Goal: Task Accomplishment & Management: Manage account settings

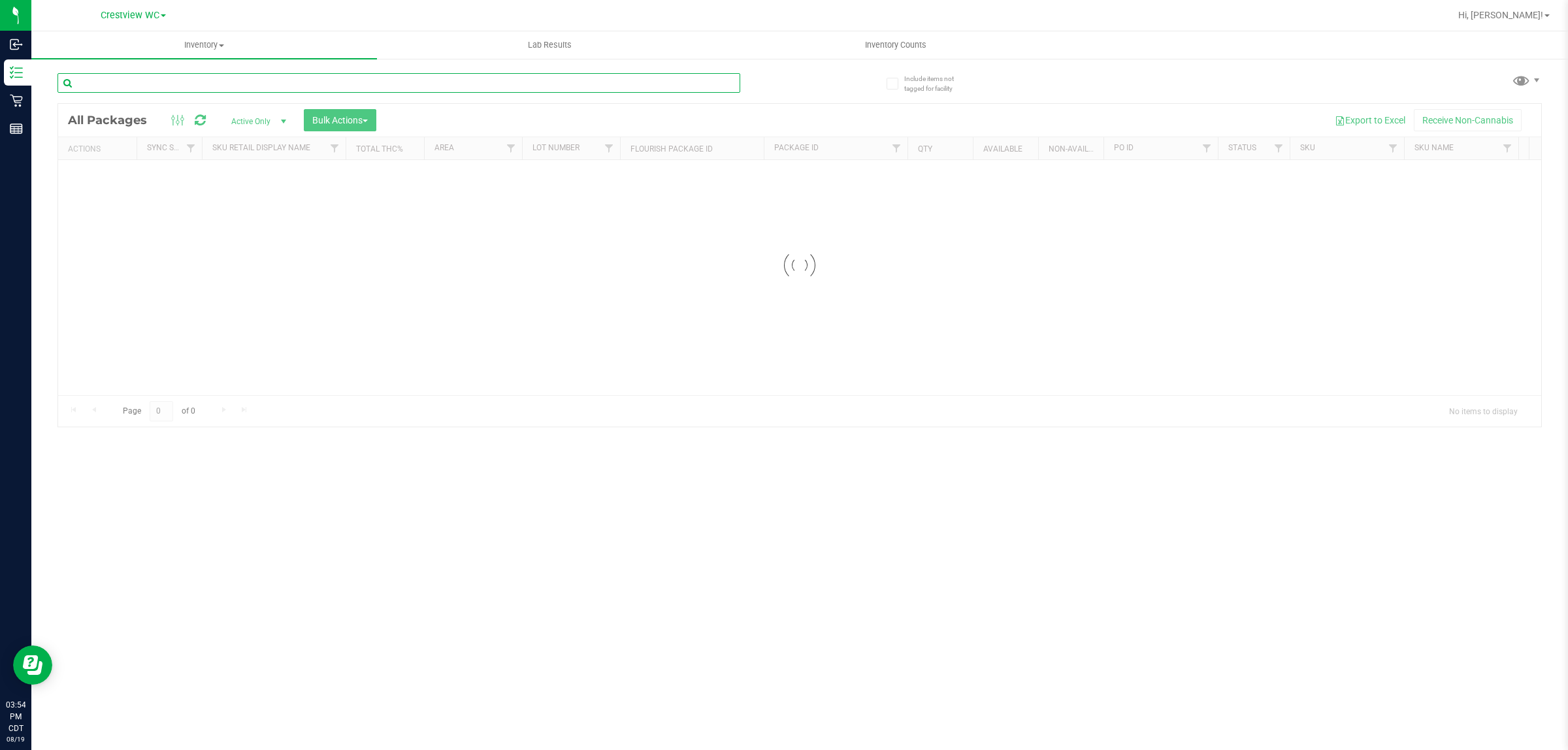
click at [157, 77] on div "Inventory All packages All inventory Waste log Create inventory Lab Results Inv…" at bounding box center [799, 390] width 1537 height 718
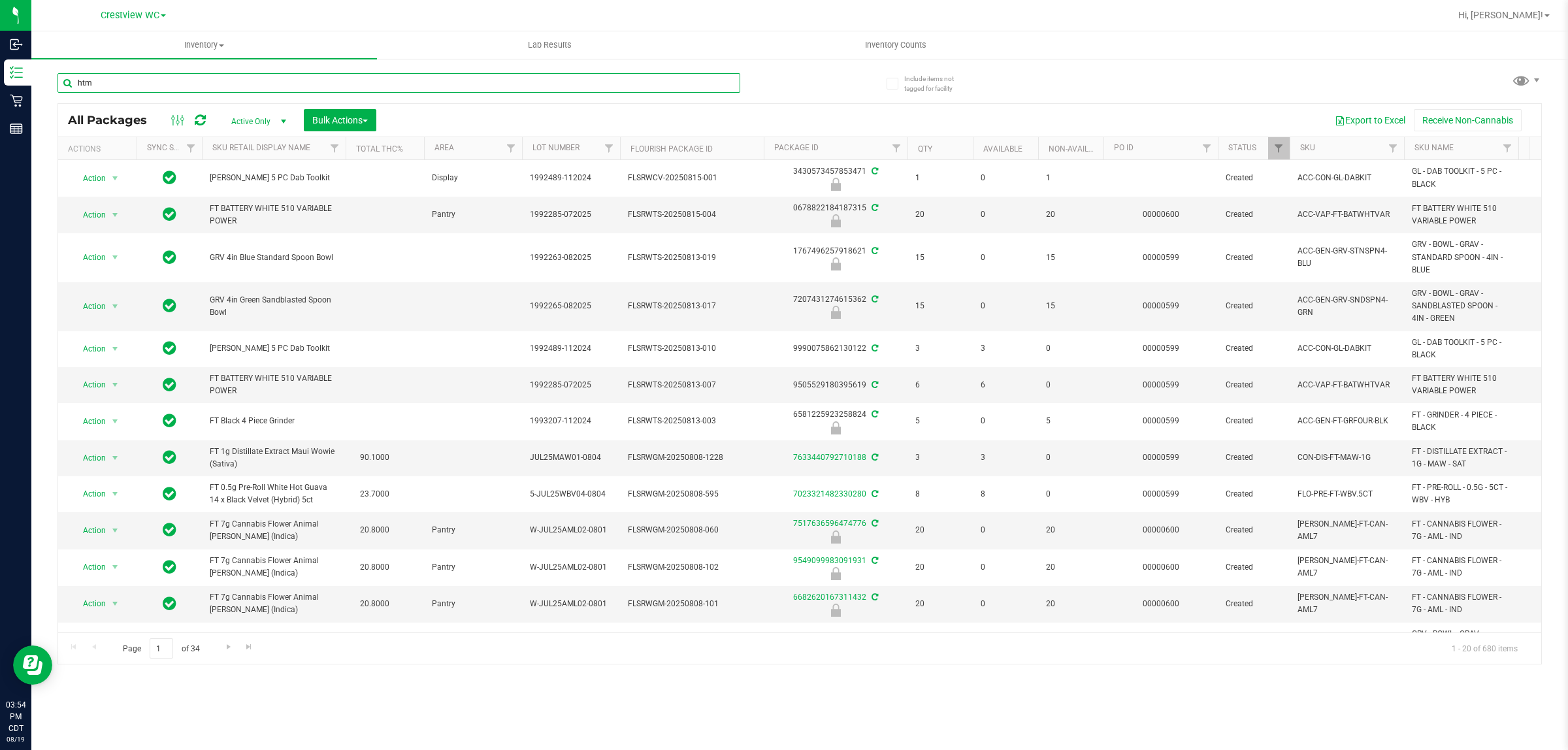
type input "htm"
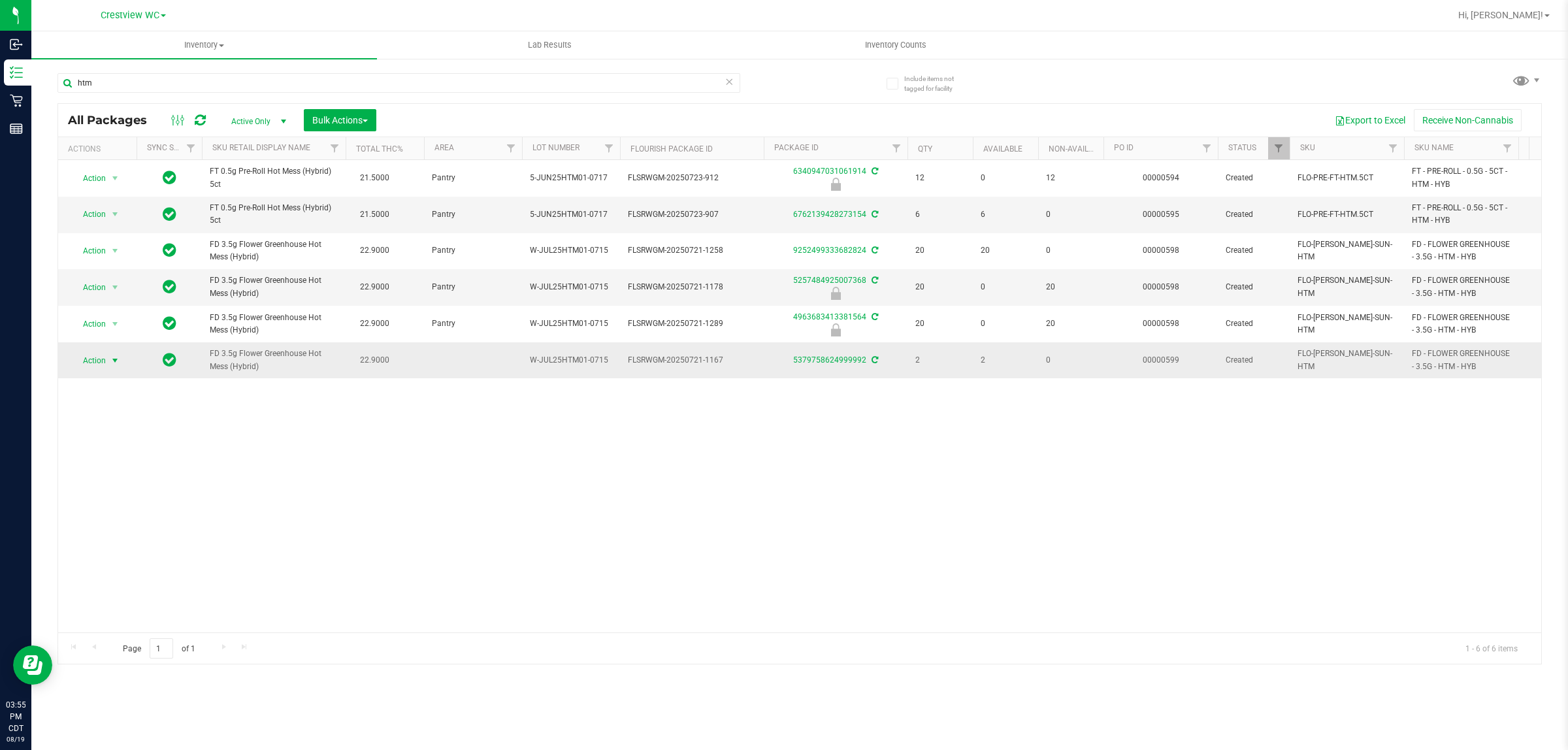
click at [85, 360] on span "Action" at bounding box center [89, 360] width 35 height 18
click at [131, 501] on li "Print package label" at bounding box center [122, 500] width 101 height 20
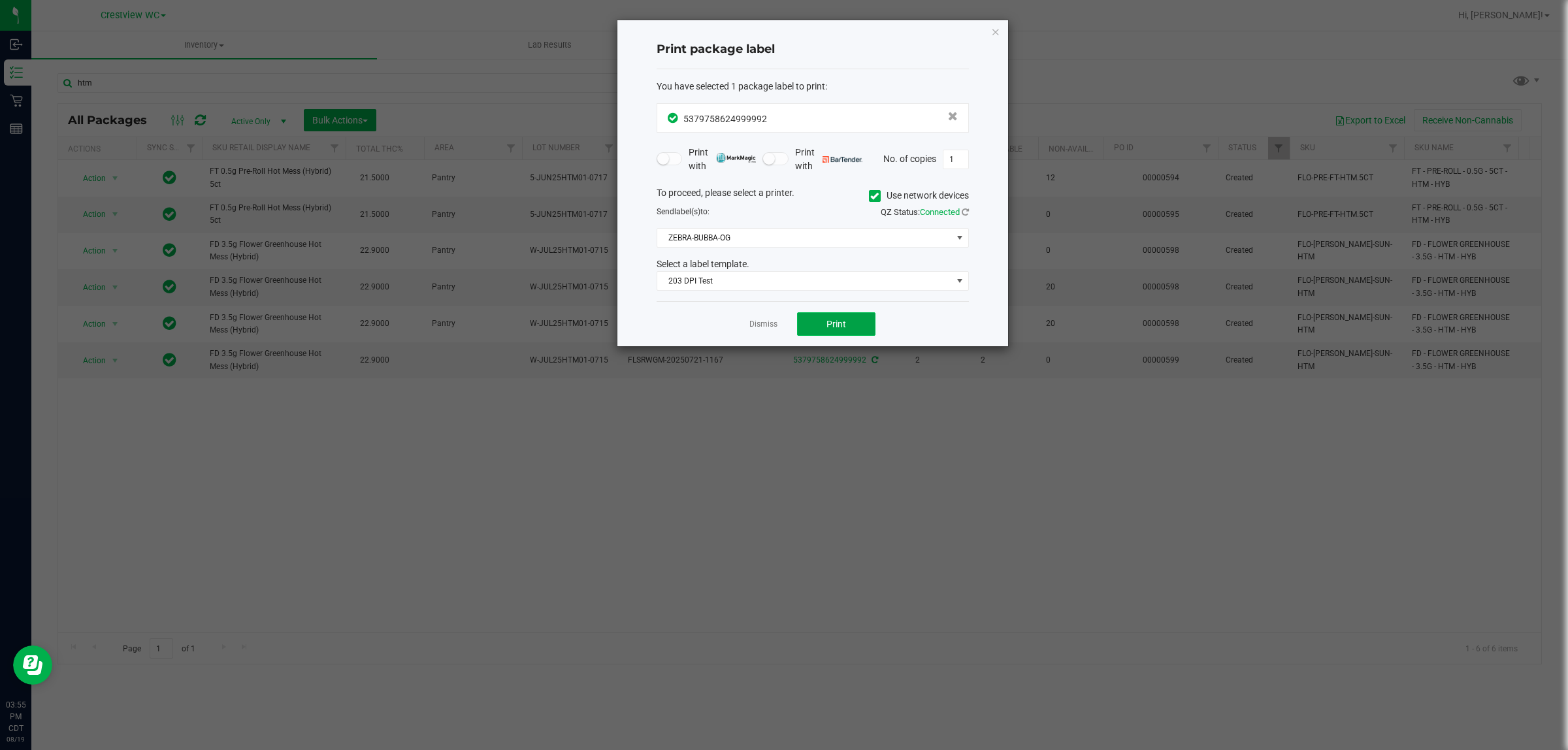
click at [781, 322] on button "Print" at bounding box center [836, 324] width 79 height 24
click at [781, 324] on span "Print" at bounding box center [836, 323] width 20 height 10
click at [775, 327] on link "Dismiss" at bounding box center [763, 324] width 28 height 11
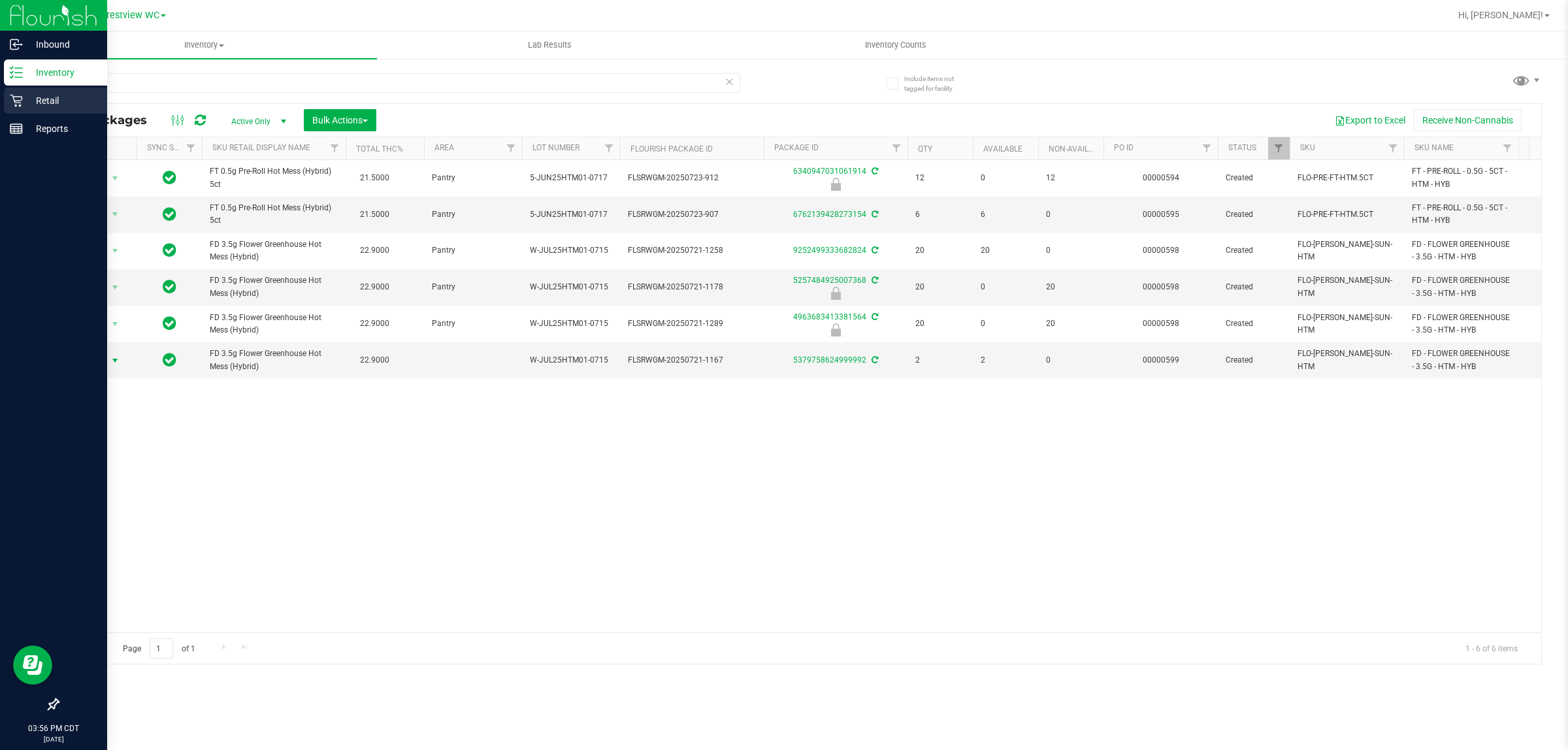
click at [50, 95] on p "Retail" at bounding box center [62, 101] width 79 height 16
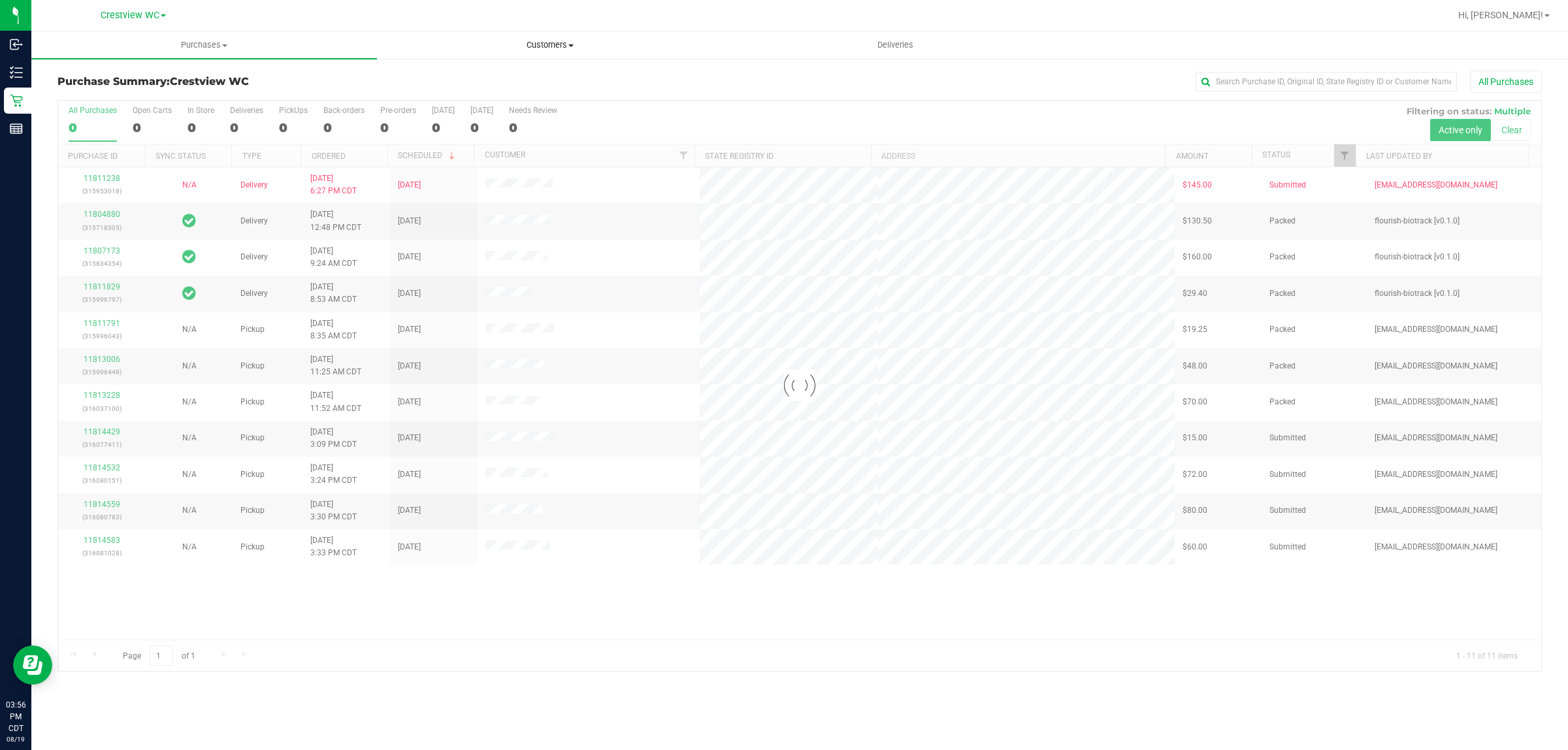
click at [557, 36] on uib-tab-heading "Customers All customers Add a new customer All physicians" at bounding box center [549, 44] width 344 height 26
click at [456, 72] on li "All customers" at bounding box center [549, 79] width 346 height 16
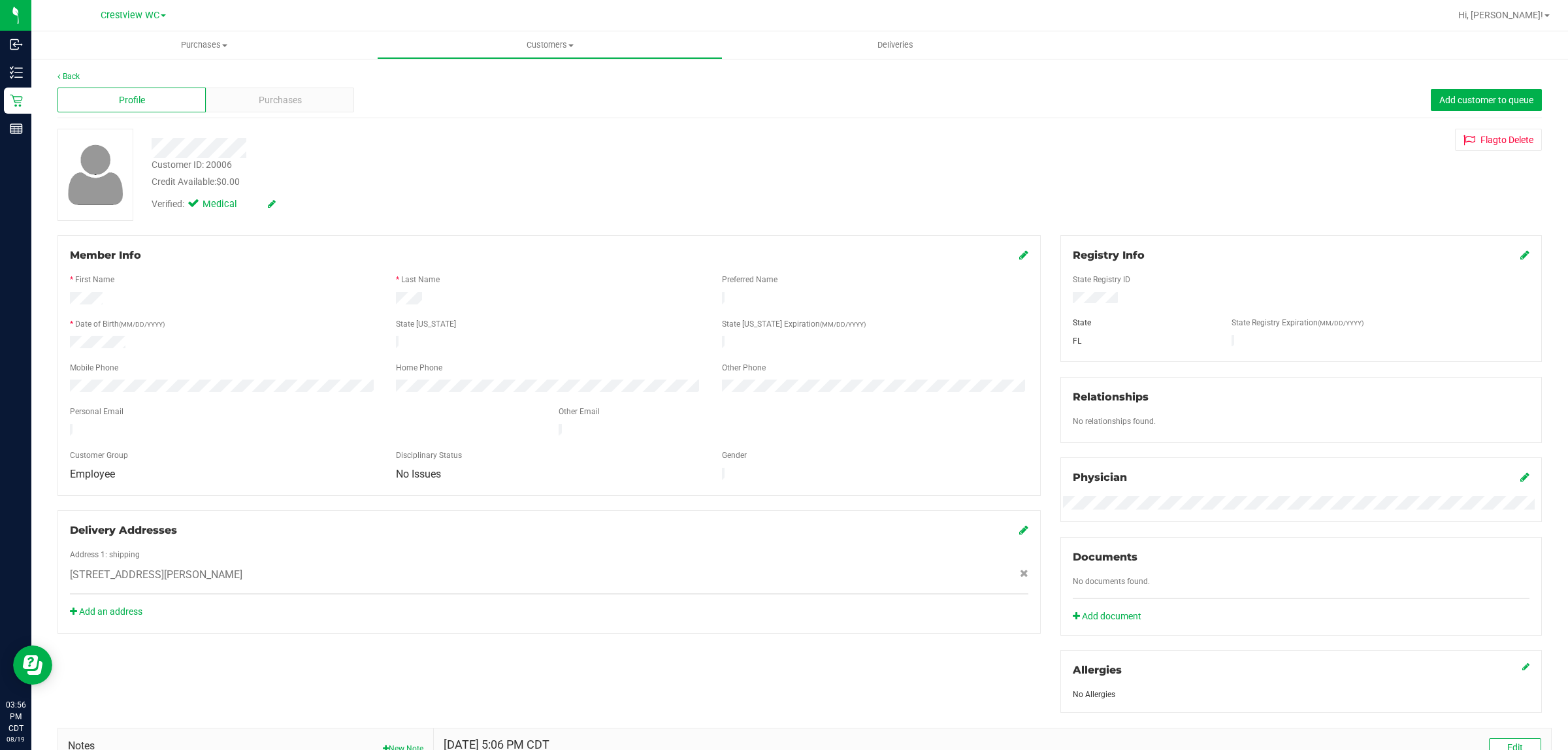
drag, startPoint x: 828, startPoint y: 201, endPoint x: 486, endPoint y: 150, distance: 345.8
click at [781, 201] on div "Verified: Medical" at bounding box center [517, 203] width 752 height 29
click at [329, 98] on div "Purchases" at bounding box center [280, 99] width 149 height 25
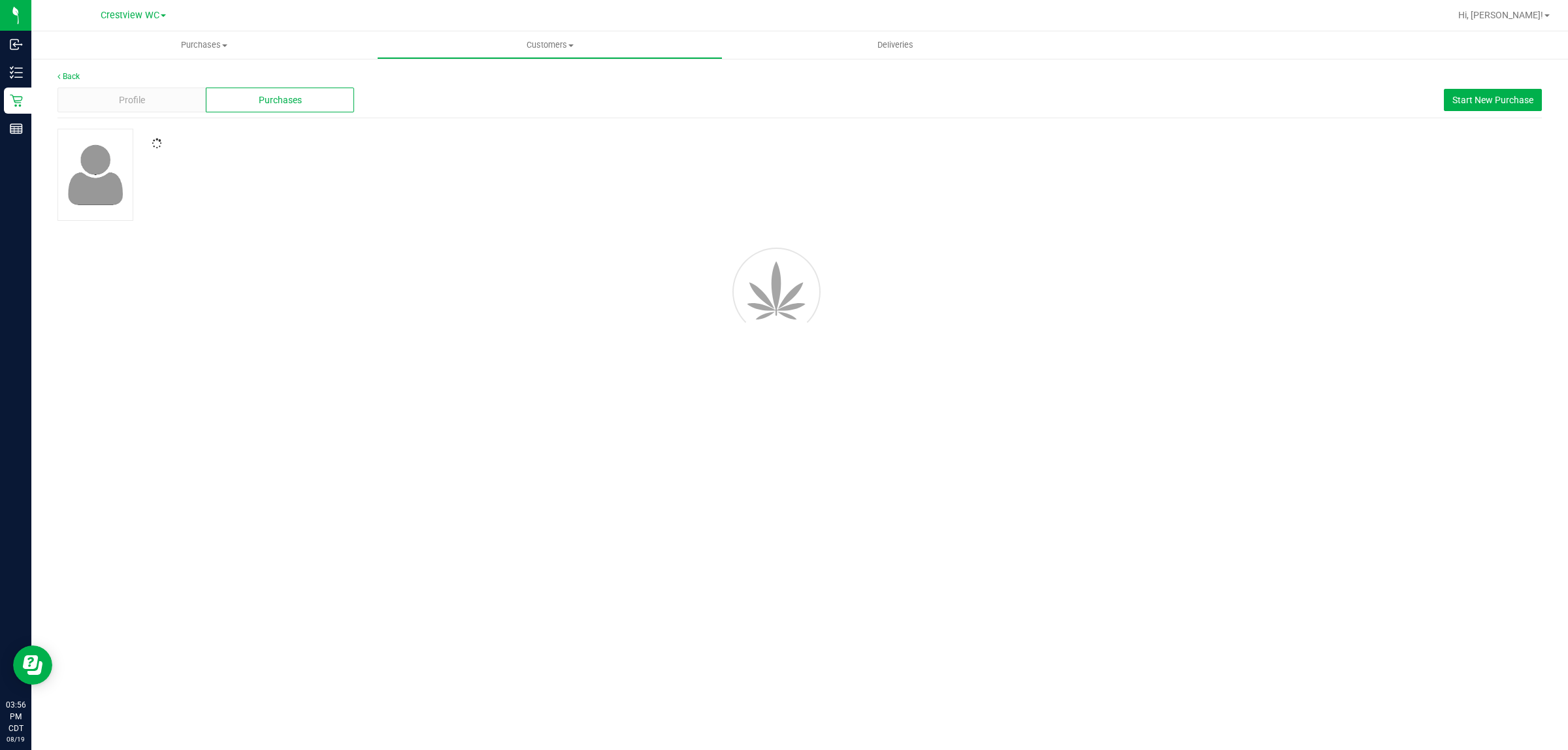
click at [730, 195] on div at bounding box center [799, 175] width 1504 height 92
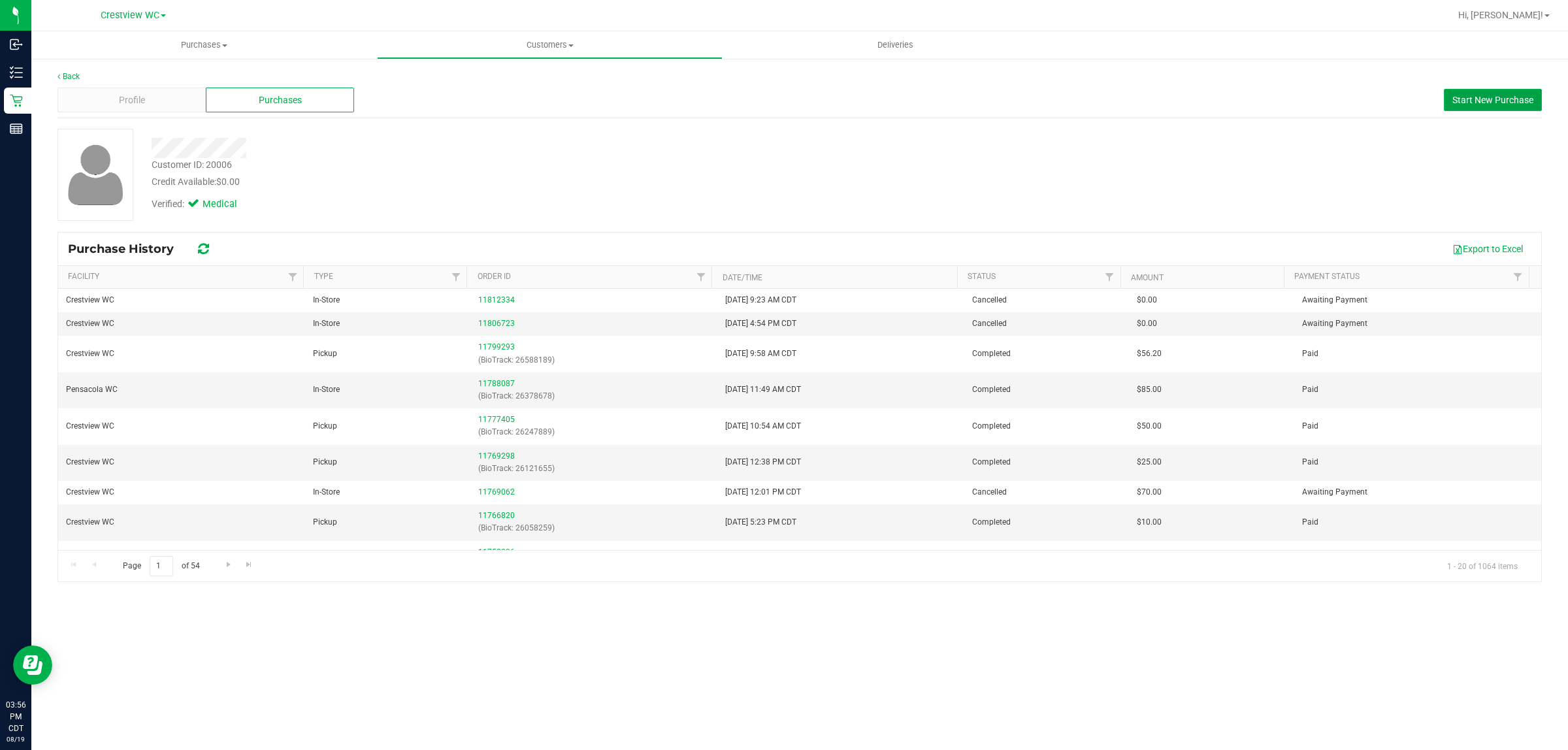
click at [781, 99] on span "Start New Purchase" at bounding box center [1493, 99] width 81 height 10
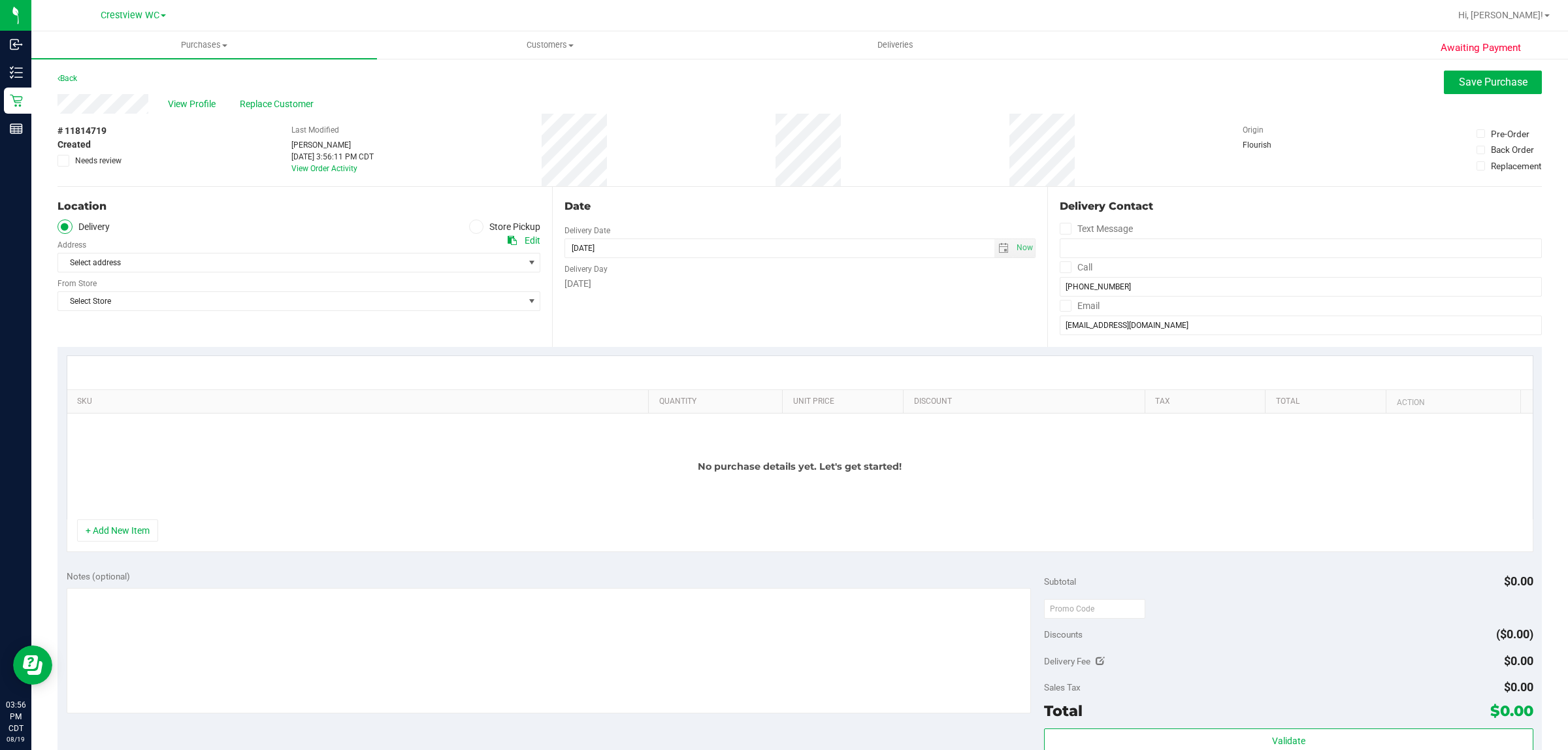
click at [482, 222] on label "Store Pickup" at bounding box center [505, 226] width 72 height 15
click at [0, 0] on input "Store Pickup" at bounding box center [0, 0] width 0 height 0
click at [377, 260] on span "Select Store" at bounding box center [290, 262] width 465 height 18
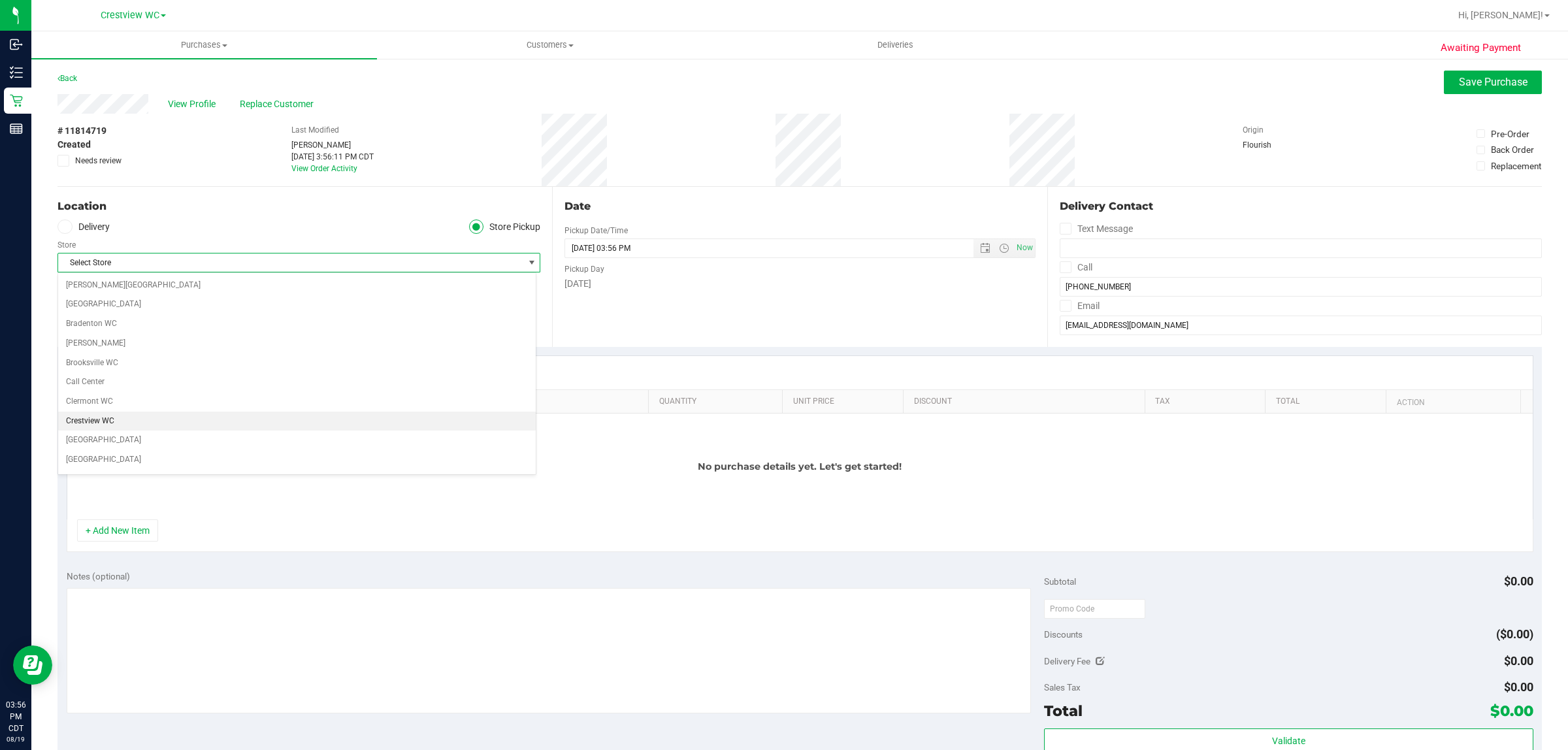
click at [160, 423] on li "Crestview WC" at bounding box center [296, 421] width 478 height 20
click at [221, 325] on div "Location Delivery Store Pickup Store Crestview WC Select Store [PERSON_NAME][GE…" at bounding box center [304, 266] width 494 height 160
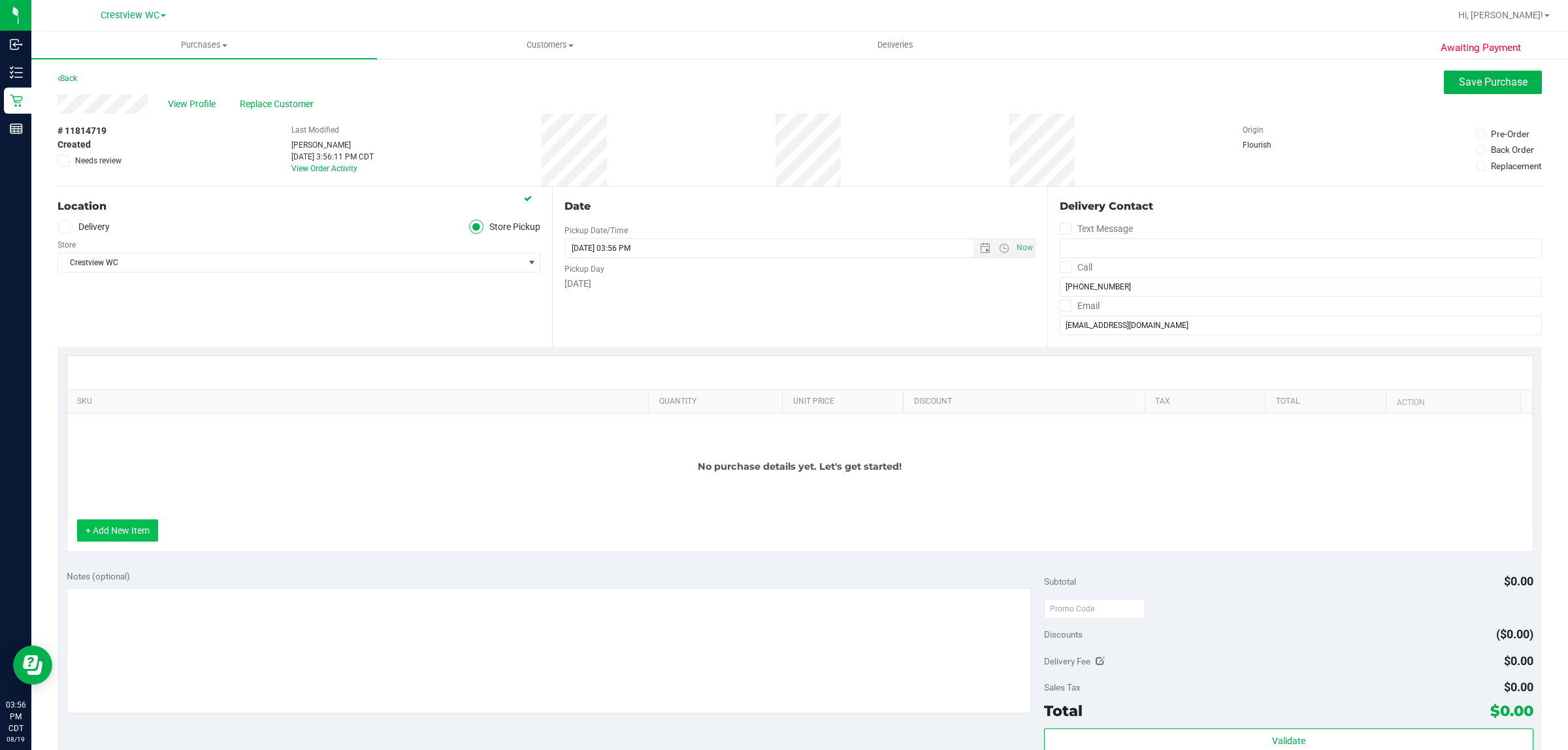
click at [134, 529] on button "+ Add New Item" at bounding box center [118, 531] width 81 height 22
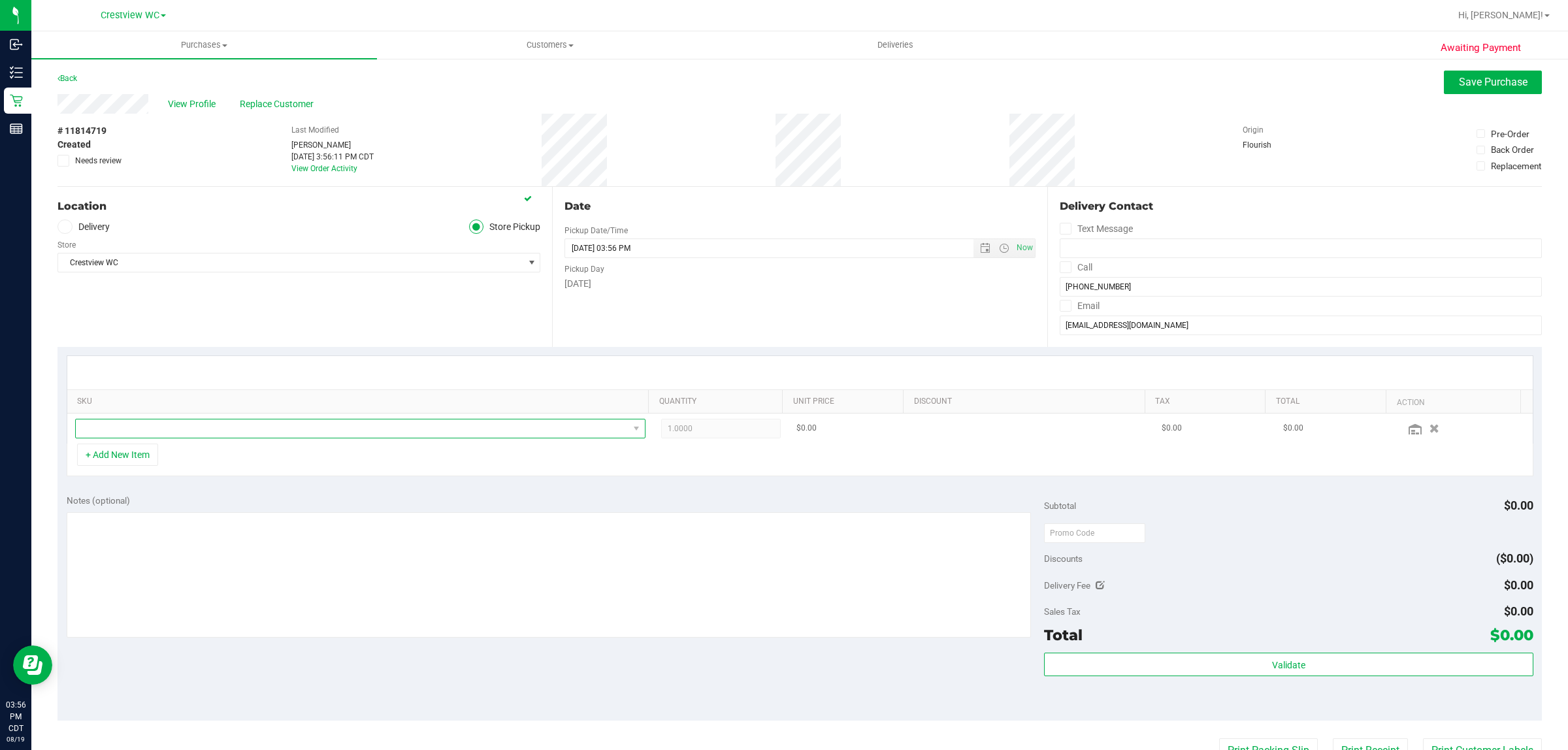
click at [196, 429] on span "NO DATA FOUND" at bounding box center [352, 428] width 553 height 18
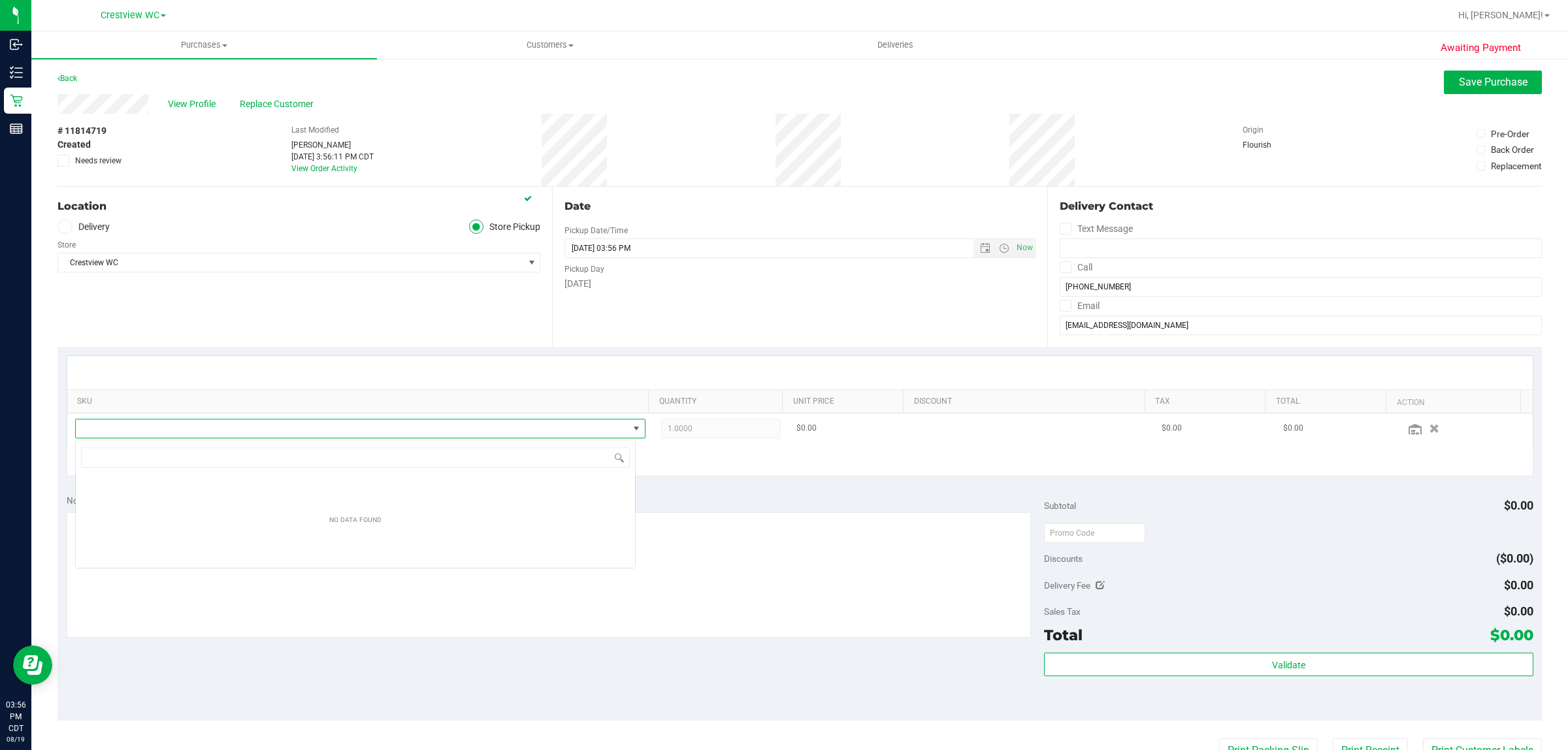
scroll to position [20, 560]
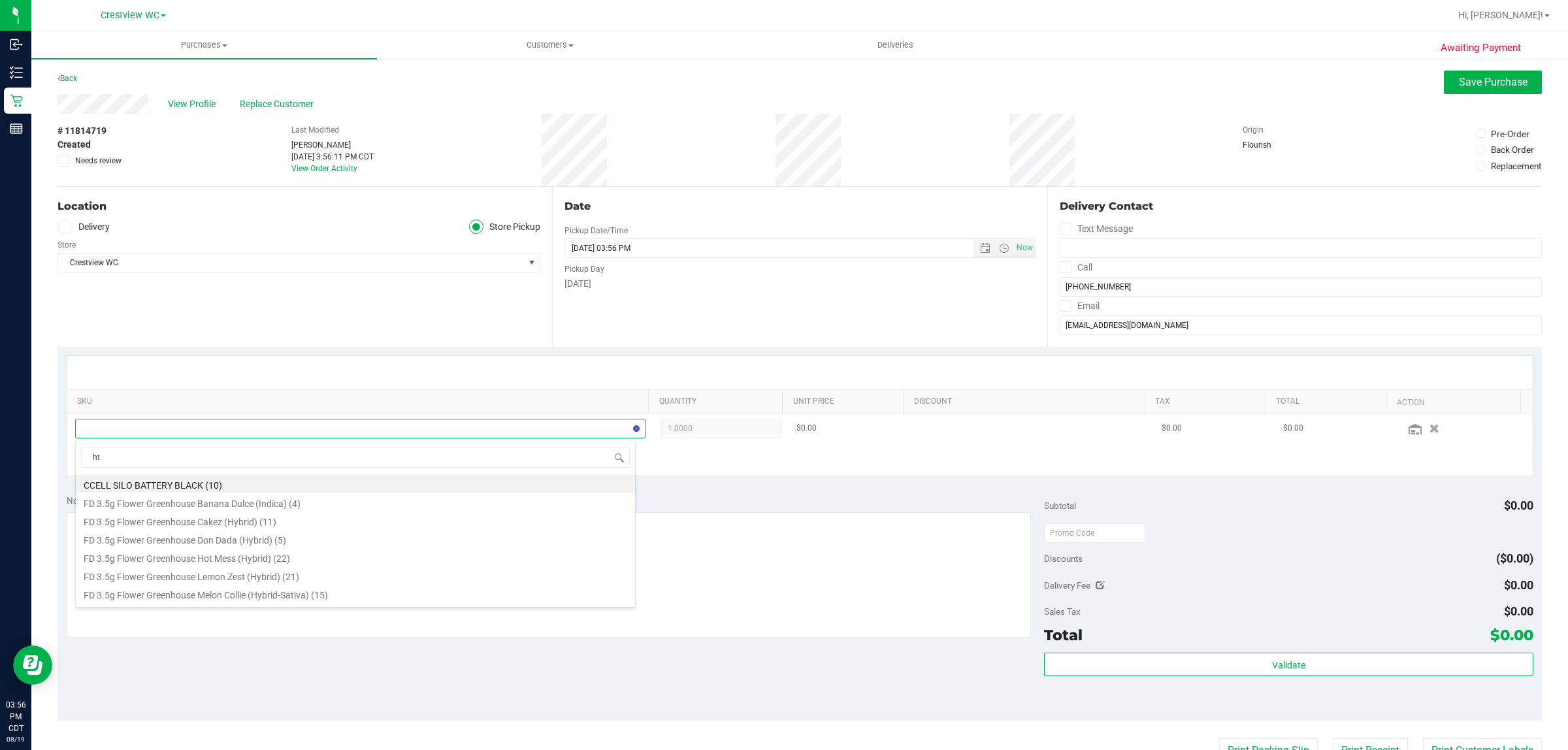
type input "htm"
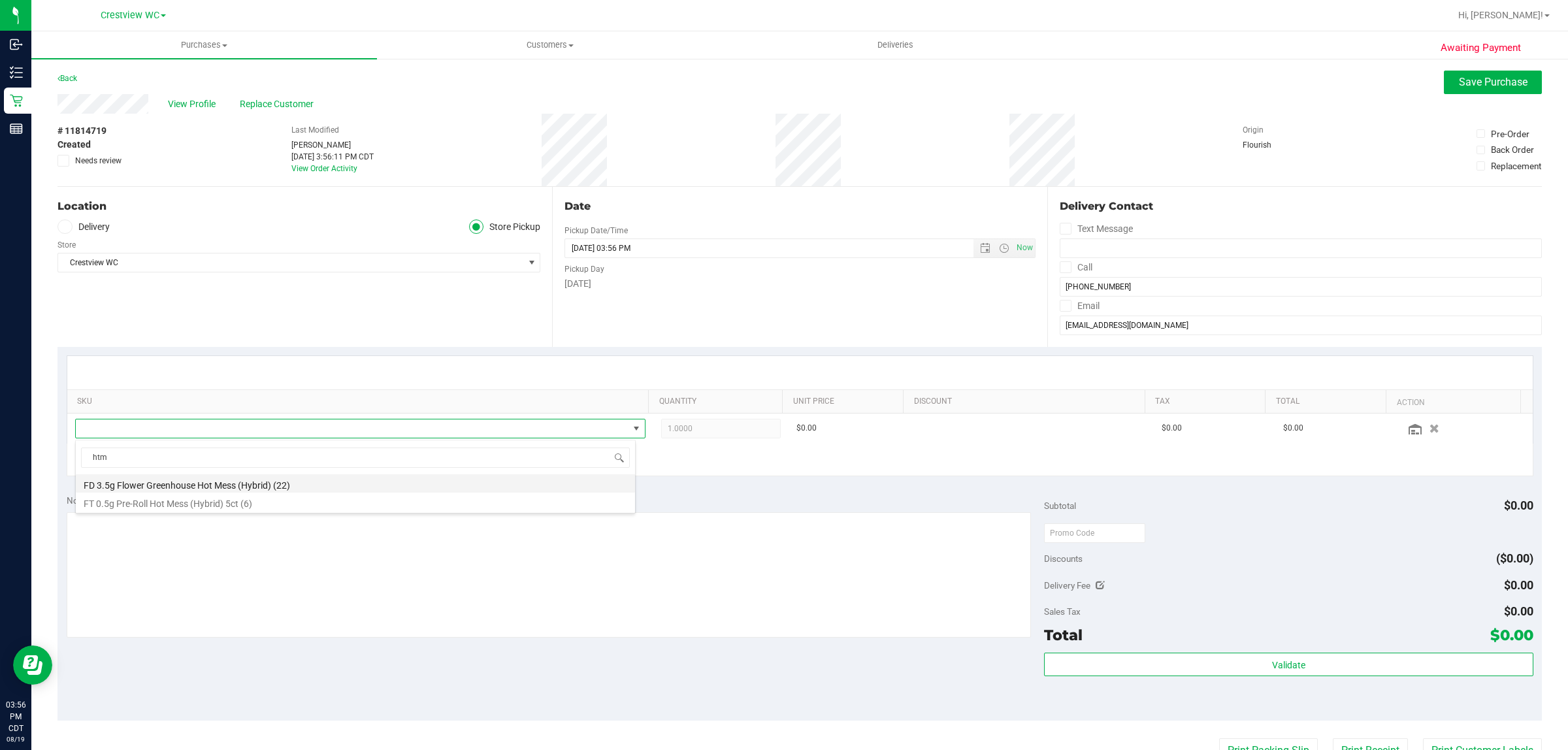
click at [273, 487] on li "FD 3.5g Flower Greenhouse Hot Mess (Hybrid) (22)" at bounding box center [355, 483] width 559 height 18
click at [484, 490] on div "Notes (optional) Subtotal $0.00 Discounts ($0.00) Delivery Fee $0.00 Sales Tax …" at bounding box center [799, 603] width 1485 height 235
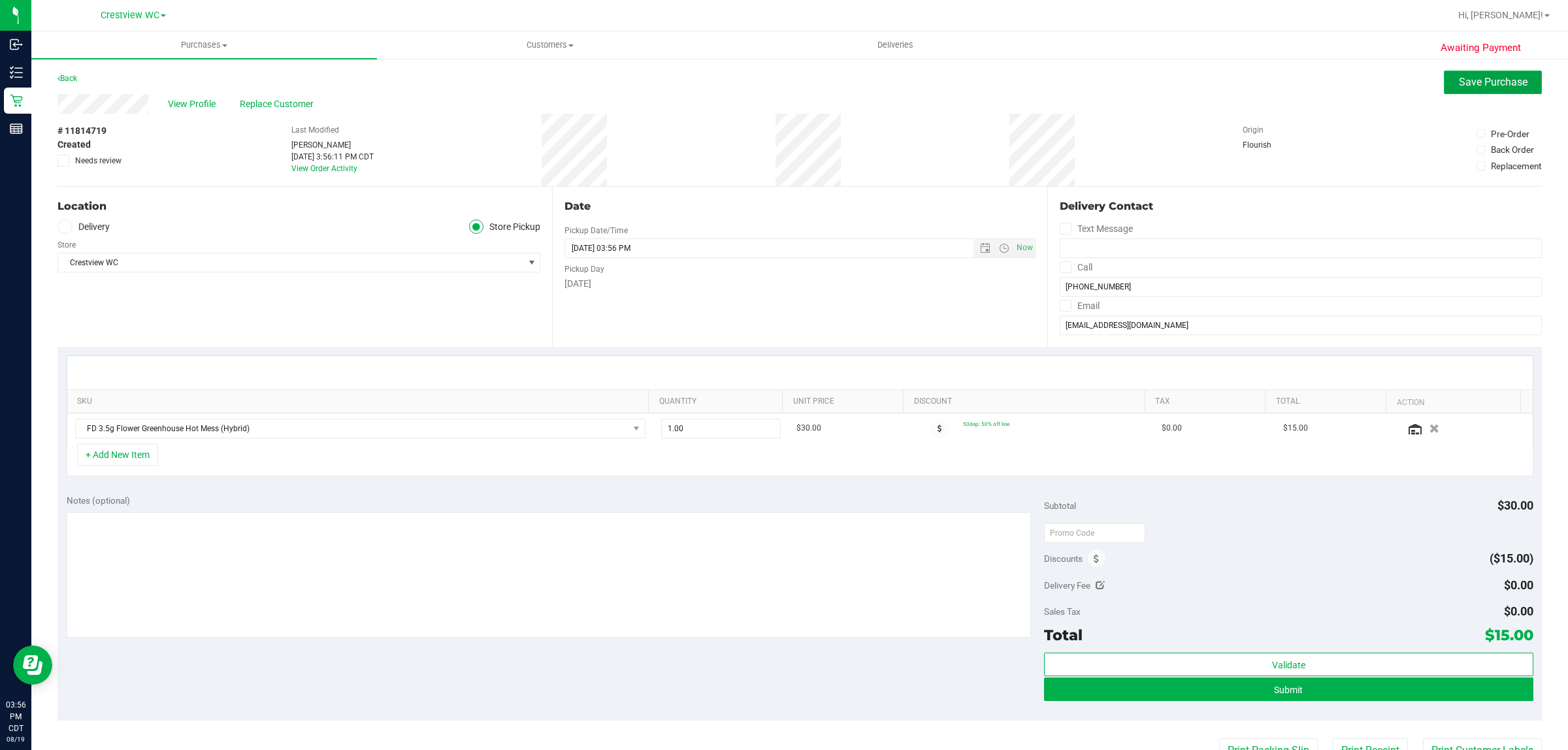
click at [781, 82] on span "Save Purchase" at bounding box center [1493, 82] width 68 height 13
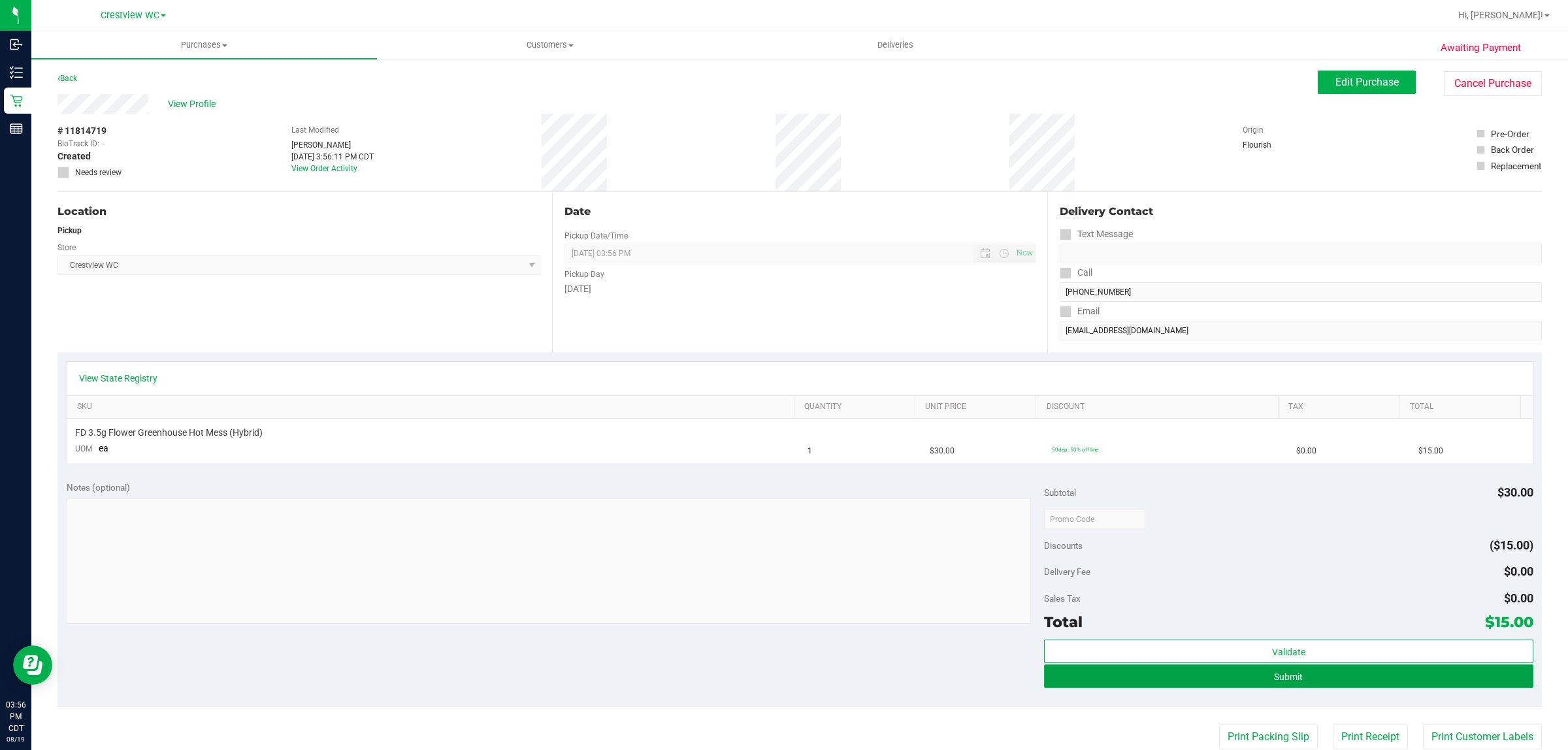
click at [781, 682] on span "Submit" at bounding box center [1288, 676] width 29 height 10
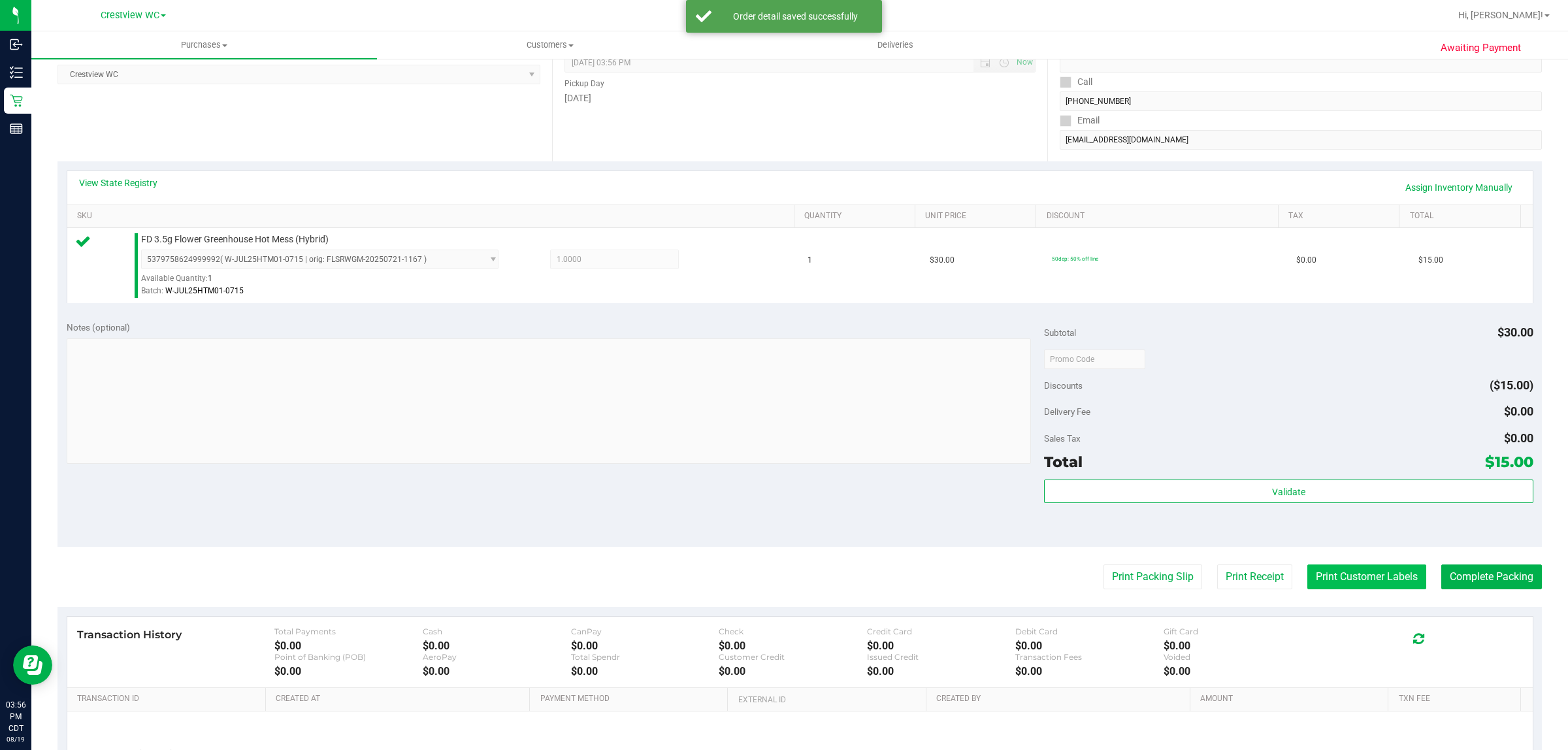
scroll to position [318, 0]
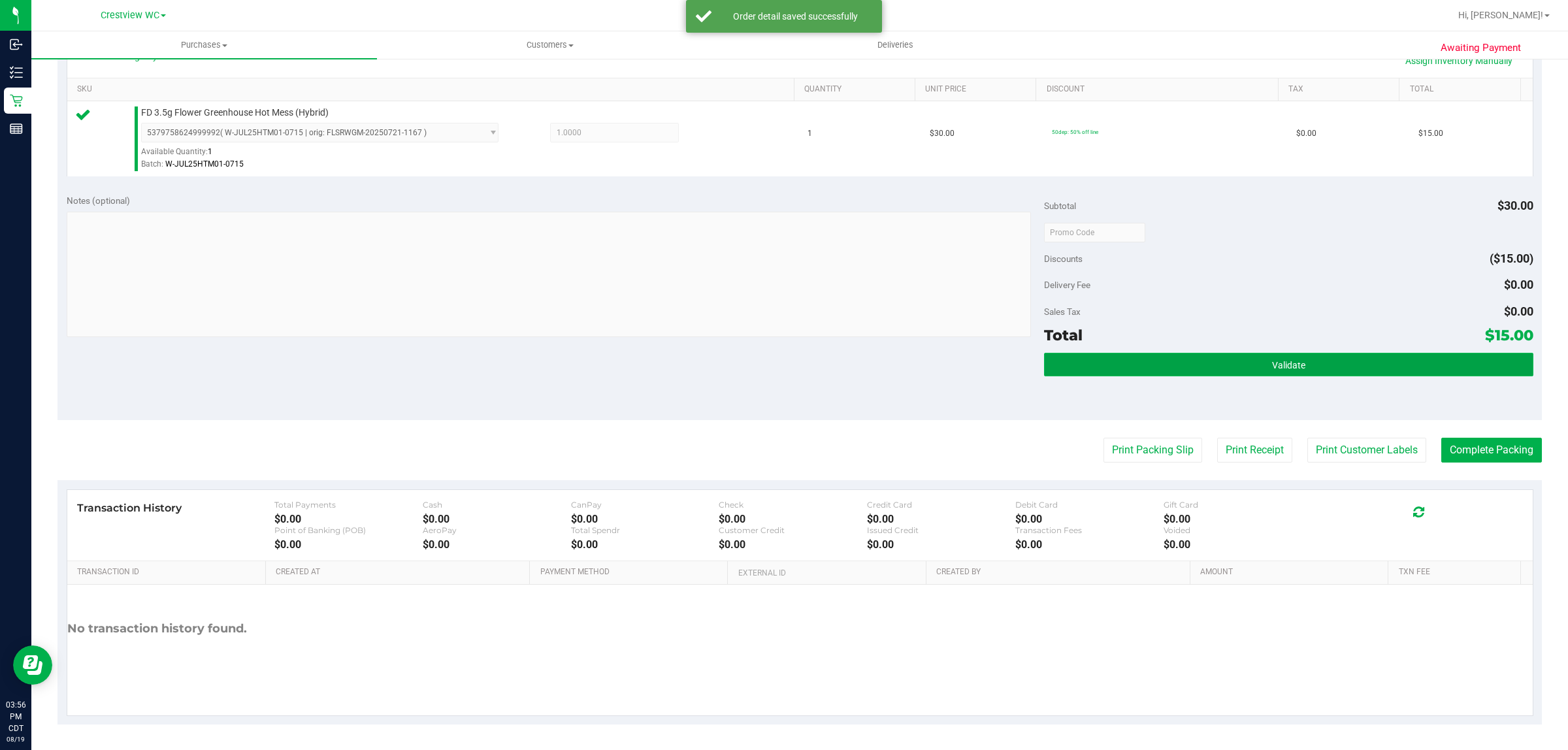
click at [781, 365] on button "Validate" at bounding box center [1288, 365] width 489 height 24
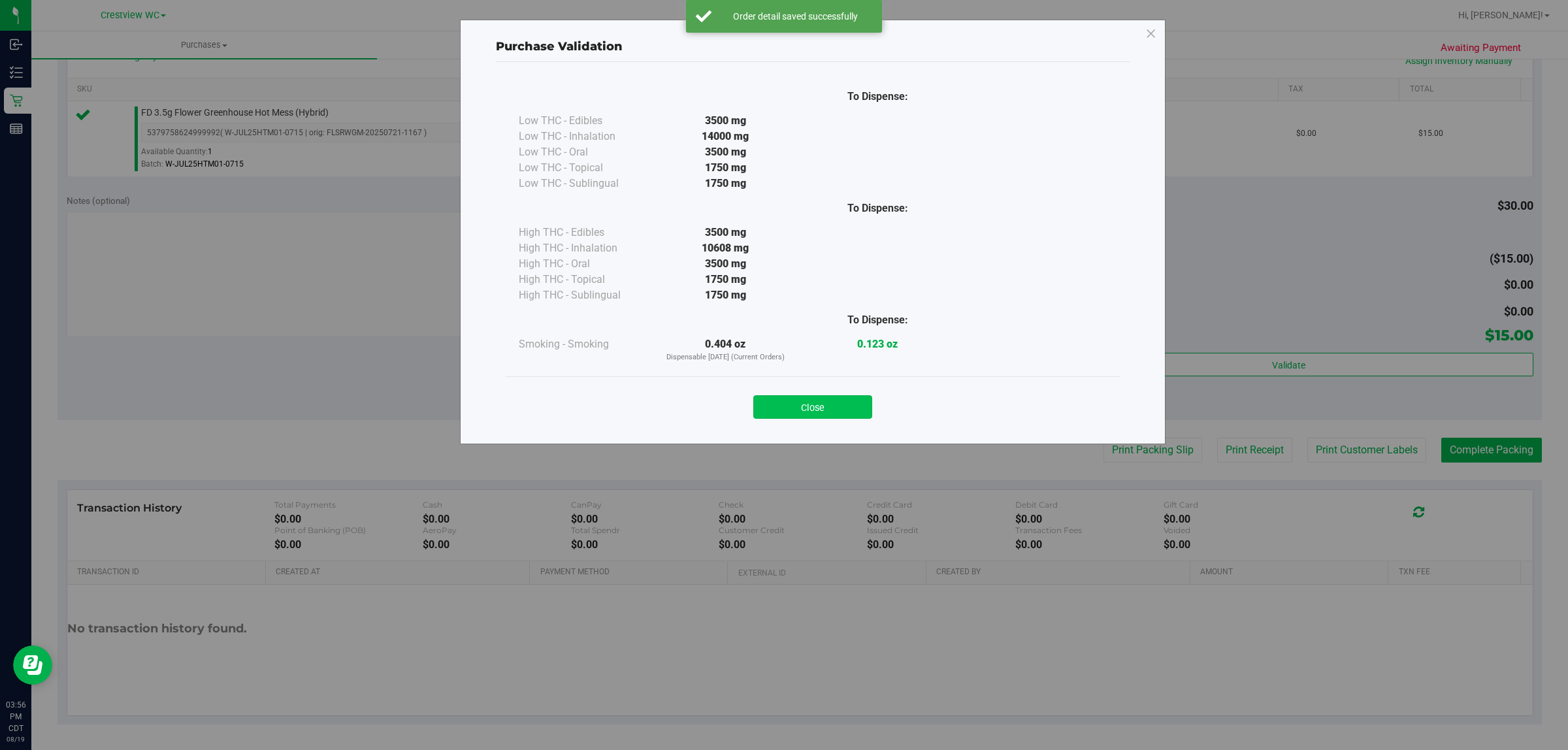
click at [781, 404] on button "Close" at bounding box center [813, 407] width 119 height 24
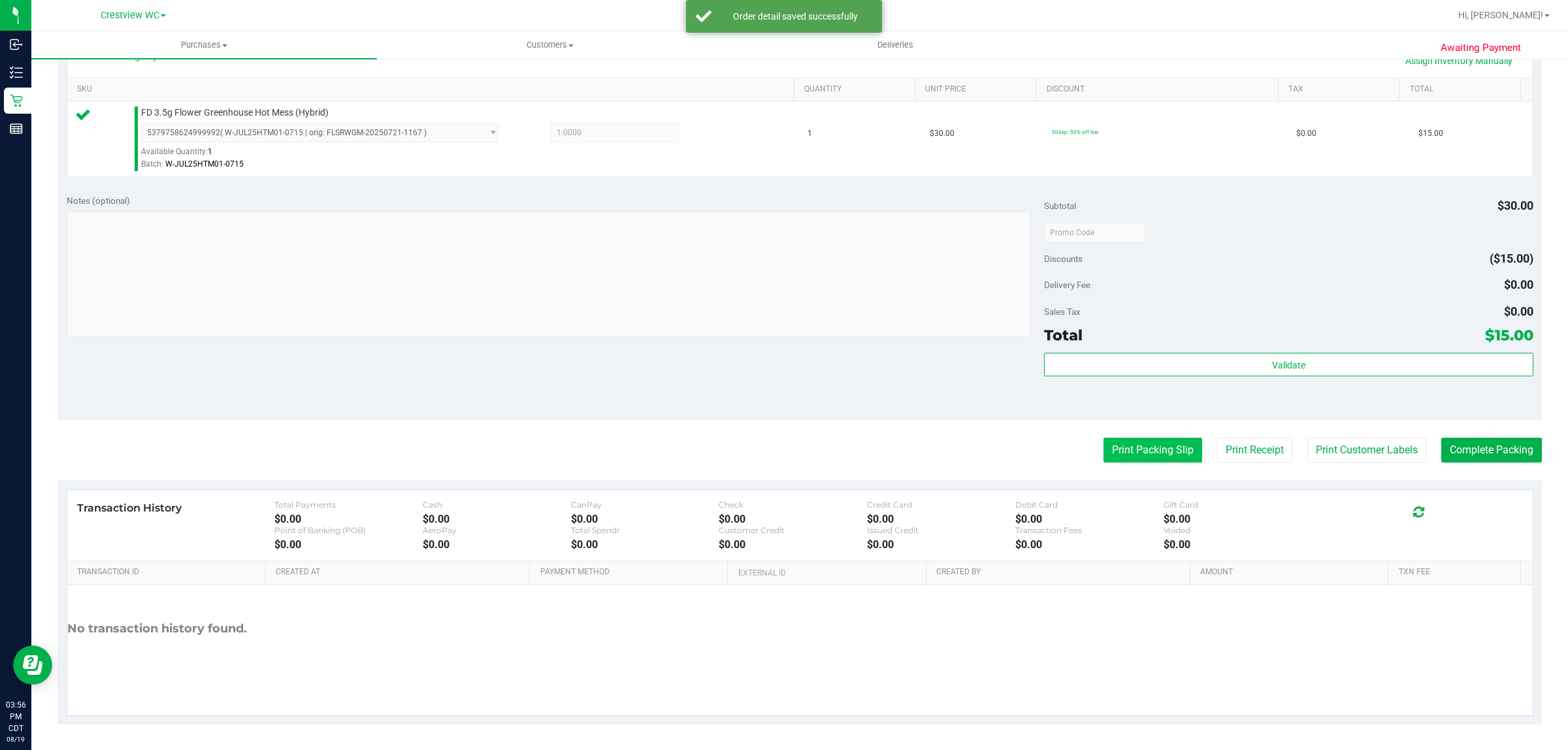
click at [781, 450] on button "Print Packing Slip" at bounding box center [1153, 450] width 99 height 25
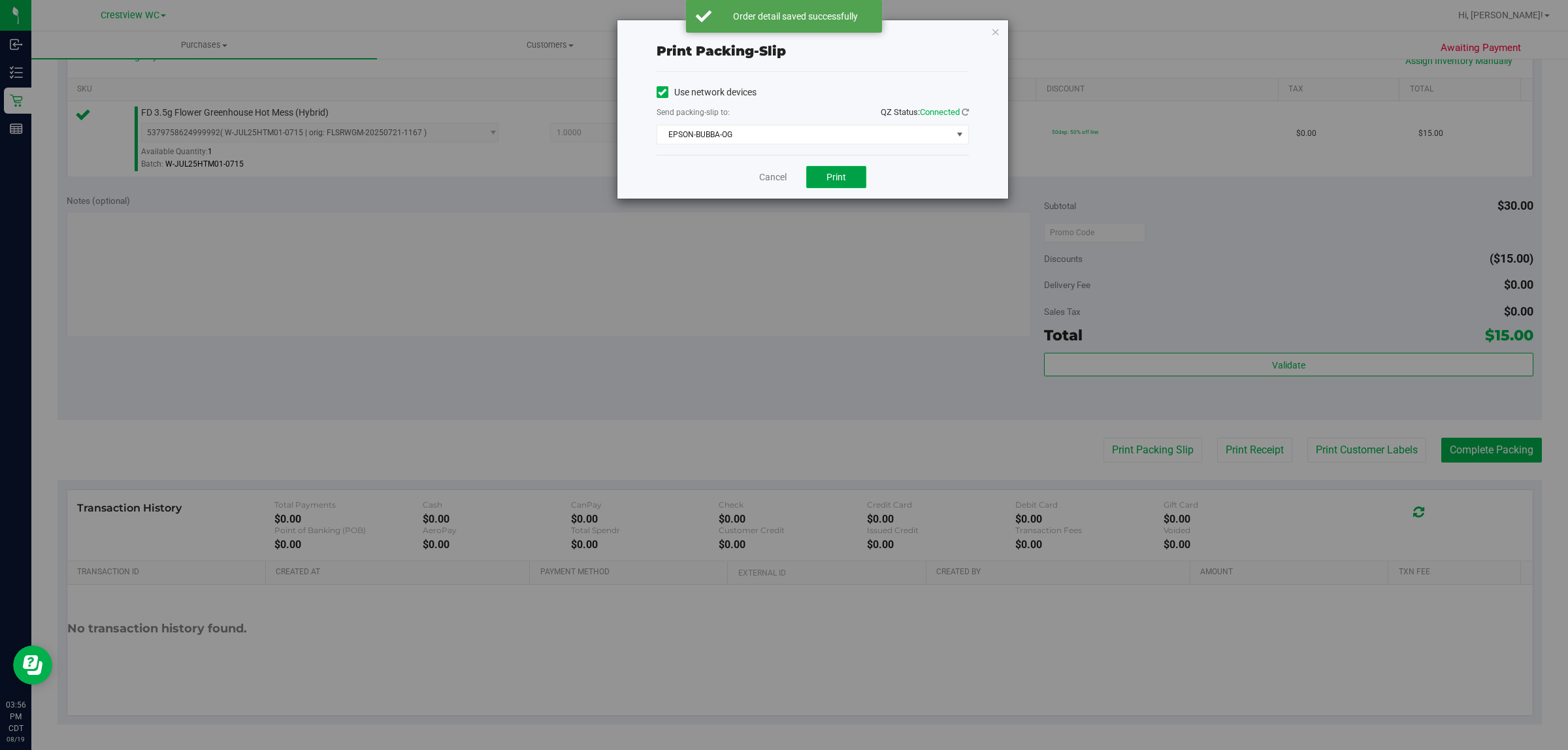
click at [781, 176] on span "Print" at bounding box center [836, 176] width 20 height 10
click at [766, 183] on link "Cancel" at bounding box center [772, 177] width 28 height 14
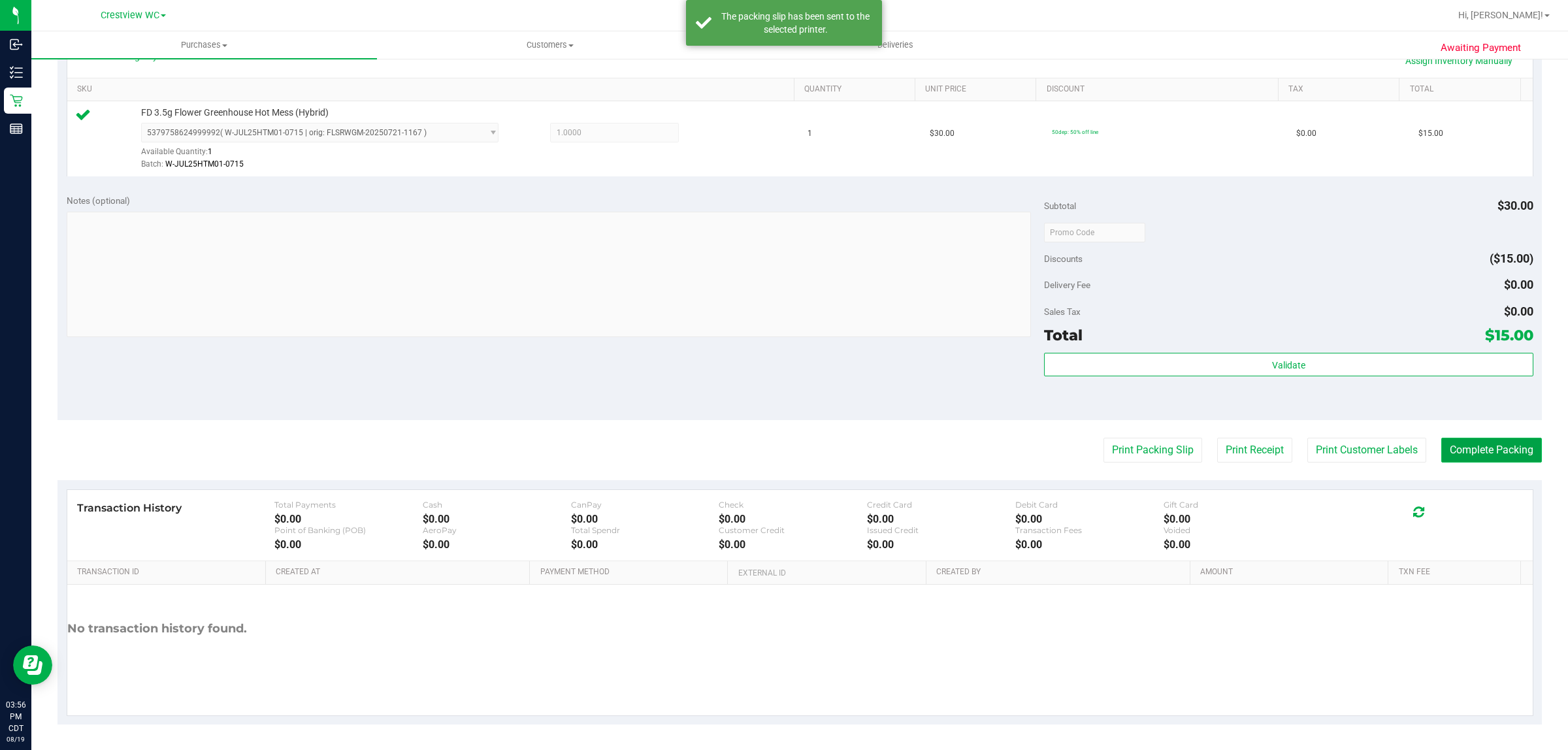
click at [781, 443] on button "Complete Packing" at bounding box center [1492, 450] width 101 height 25
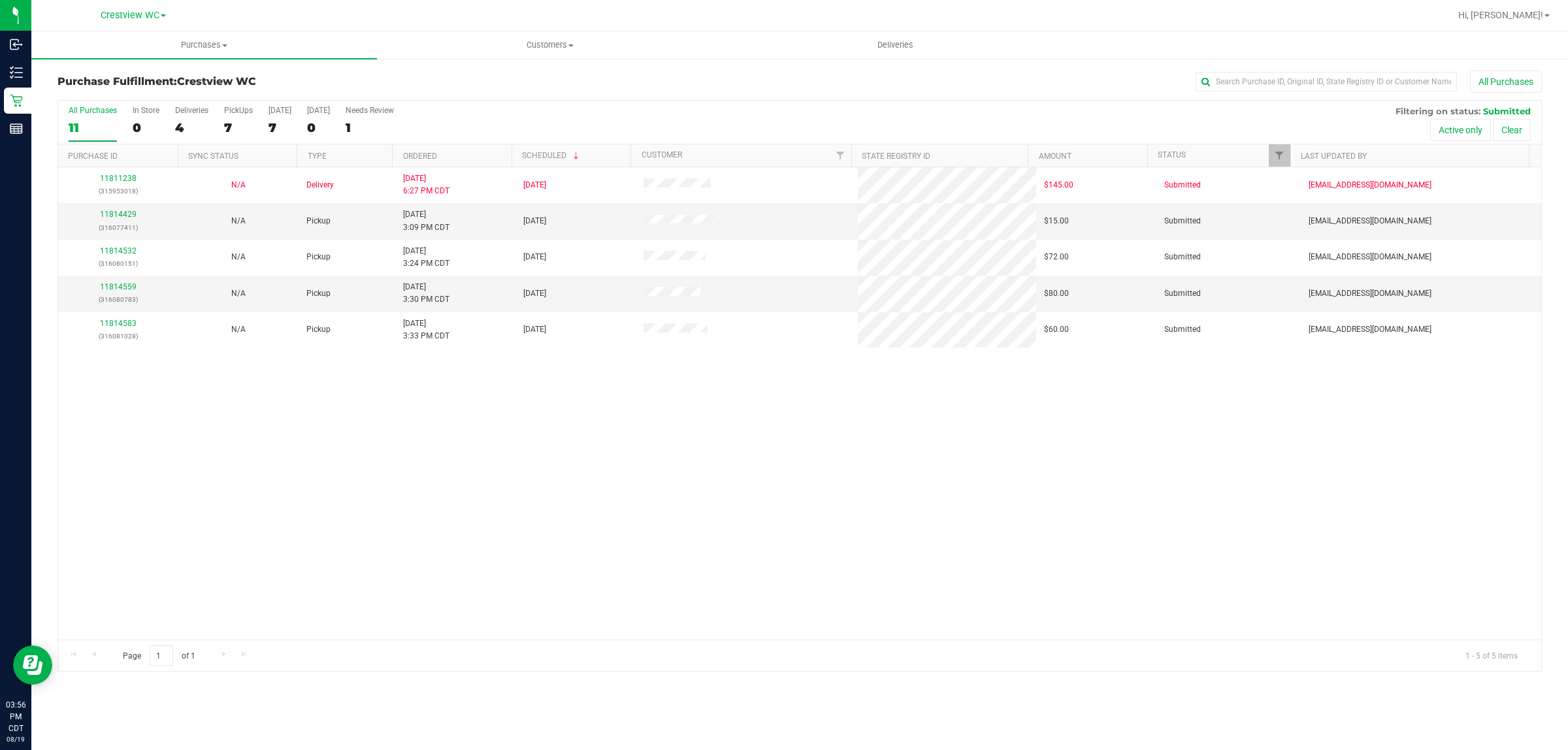
click at [665, 538] on div "11811238 (315953018) N/A Delivery [DATE] 6:27 PM CDT 8/22/2025 $145.00 Submitte…" at bounding box center [799, 403] width 1483 height 472
click at [116, 215] on link "11814429" at bounding box center [118, 215] width 37 height 10
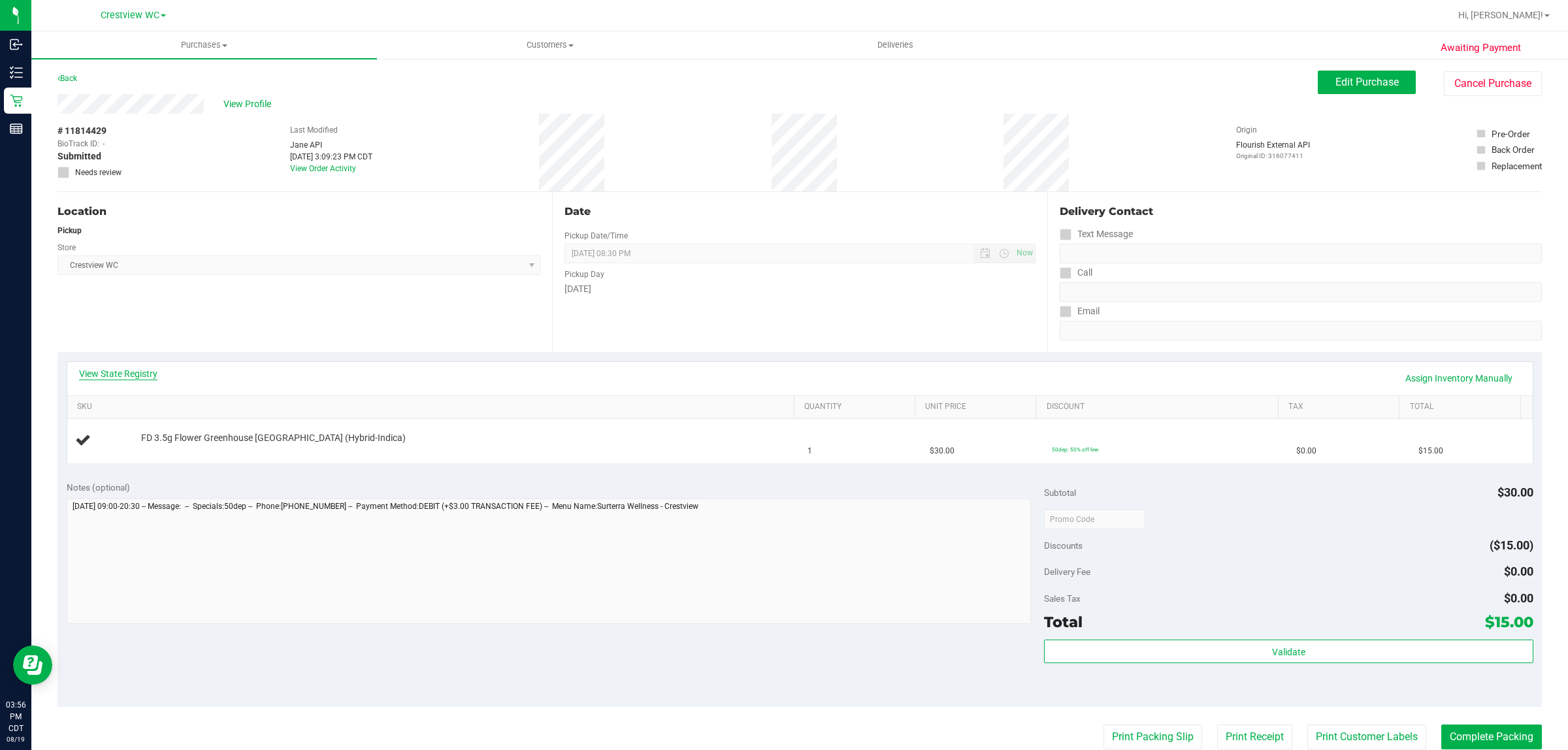
click at [92, 373] on link "View State Registry" at bounding box center [118, 373] width 79 height 13
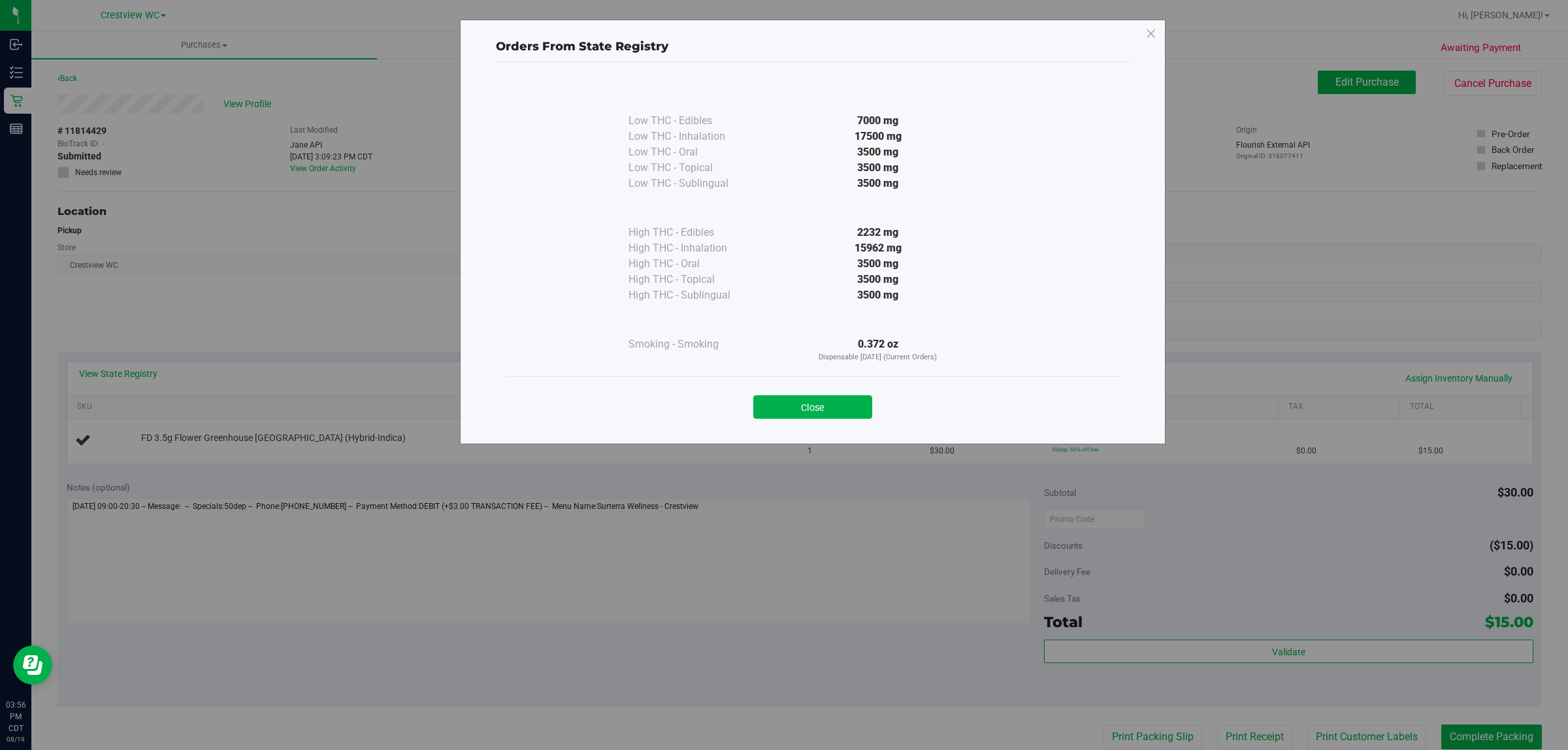
click at [766, 421] on div "Close" at bounding box center [812, 403] width 614 height 53
click at [781, 413] on button "Close" at bounding box center [813, 407] width 119 height 24
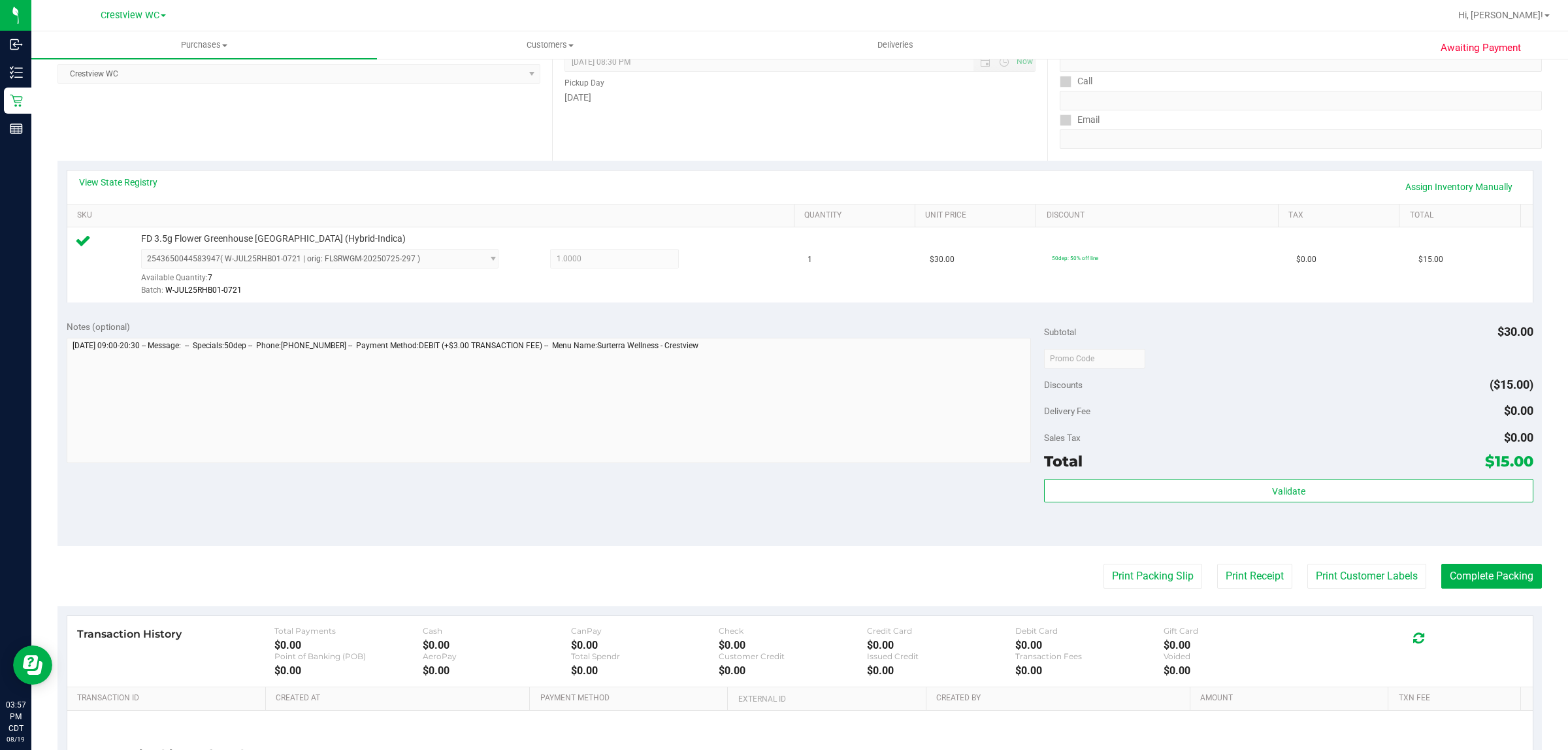
scroll to position [318, 0]
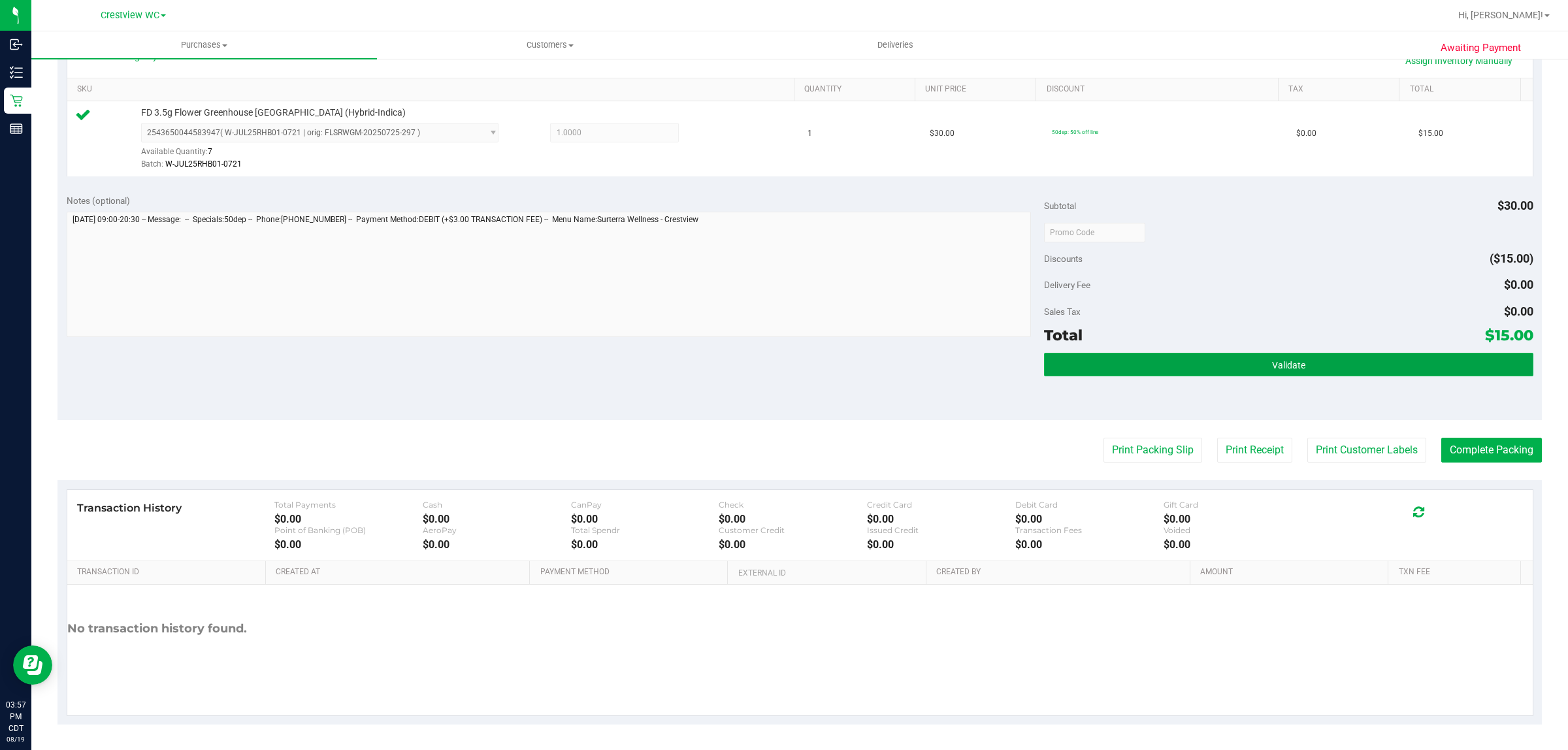
click at [781, 361] on button "Validate" at bounding box center [1288, 365] width 489 height 24
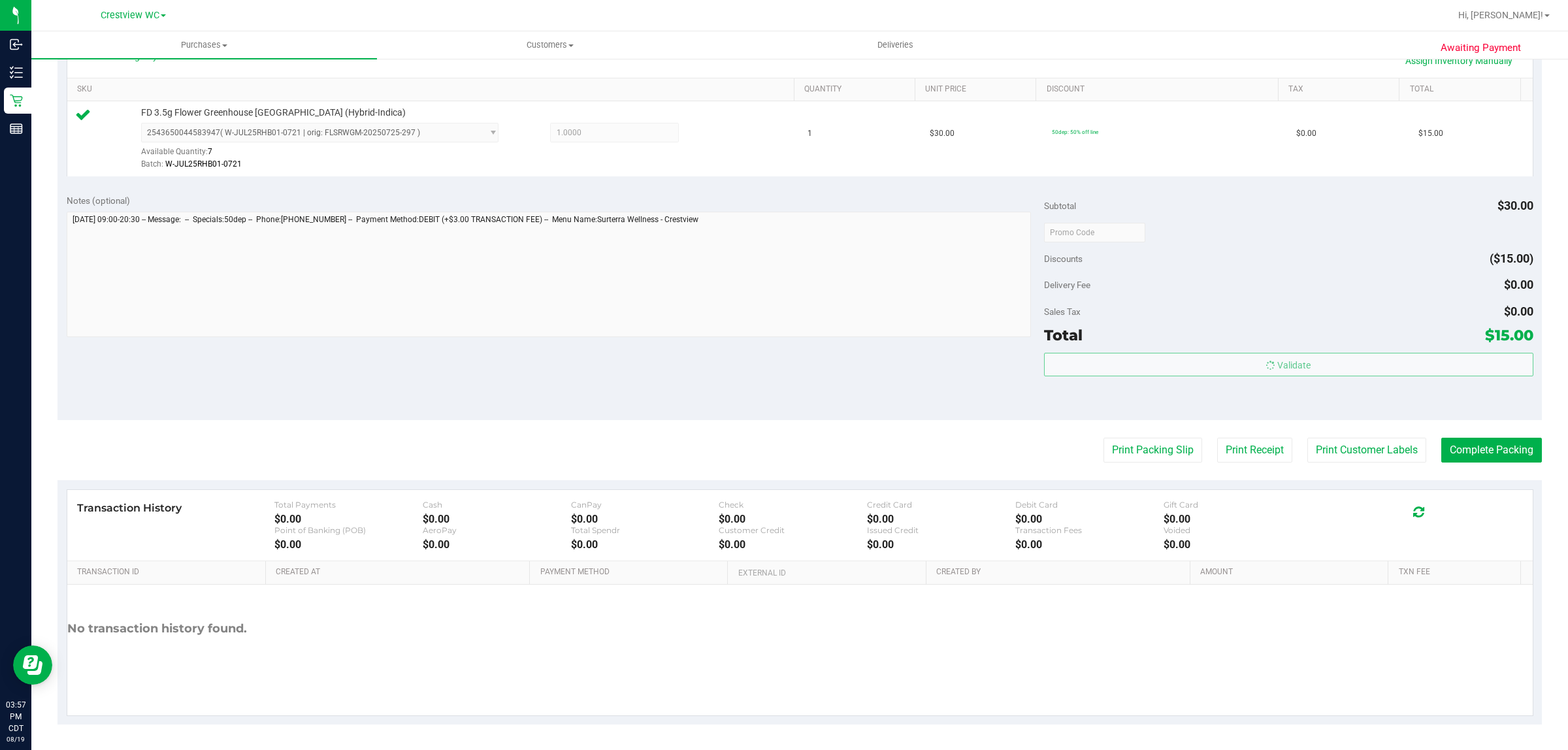
click at [781, 361] on body "Inbound Inventory Retail Reports 03:57 PM CDT [DATE] 08/19 Crestview WC Hi, [PE…" at bounding box center [784, 375] width 1568 height 750
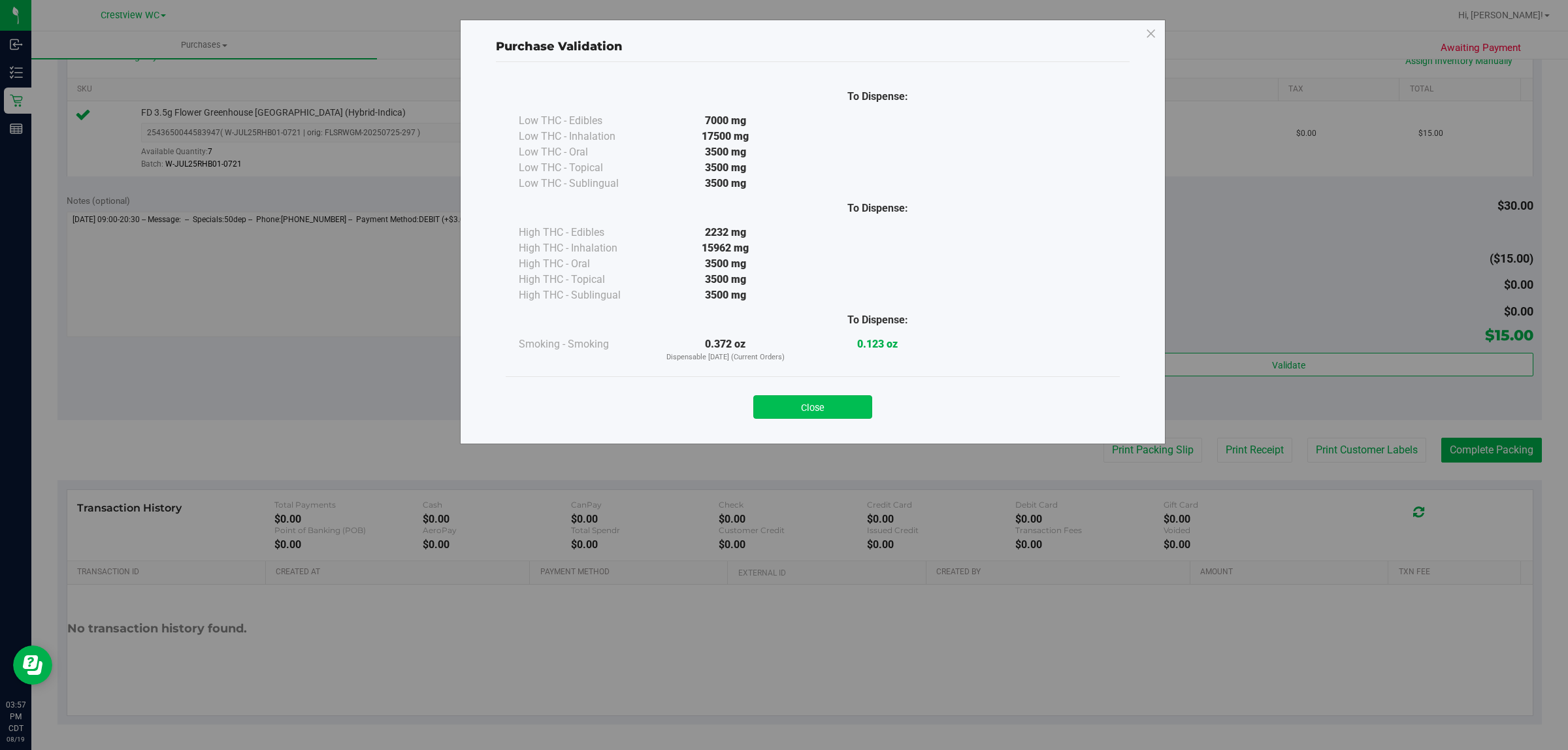
click at [781, 410] on button "Close" at bounding box center [813, 407] width 119 height 24
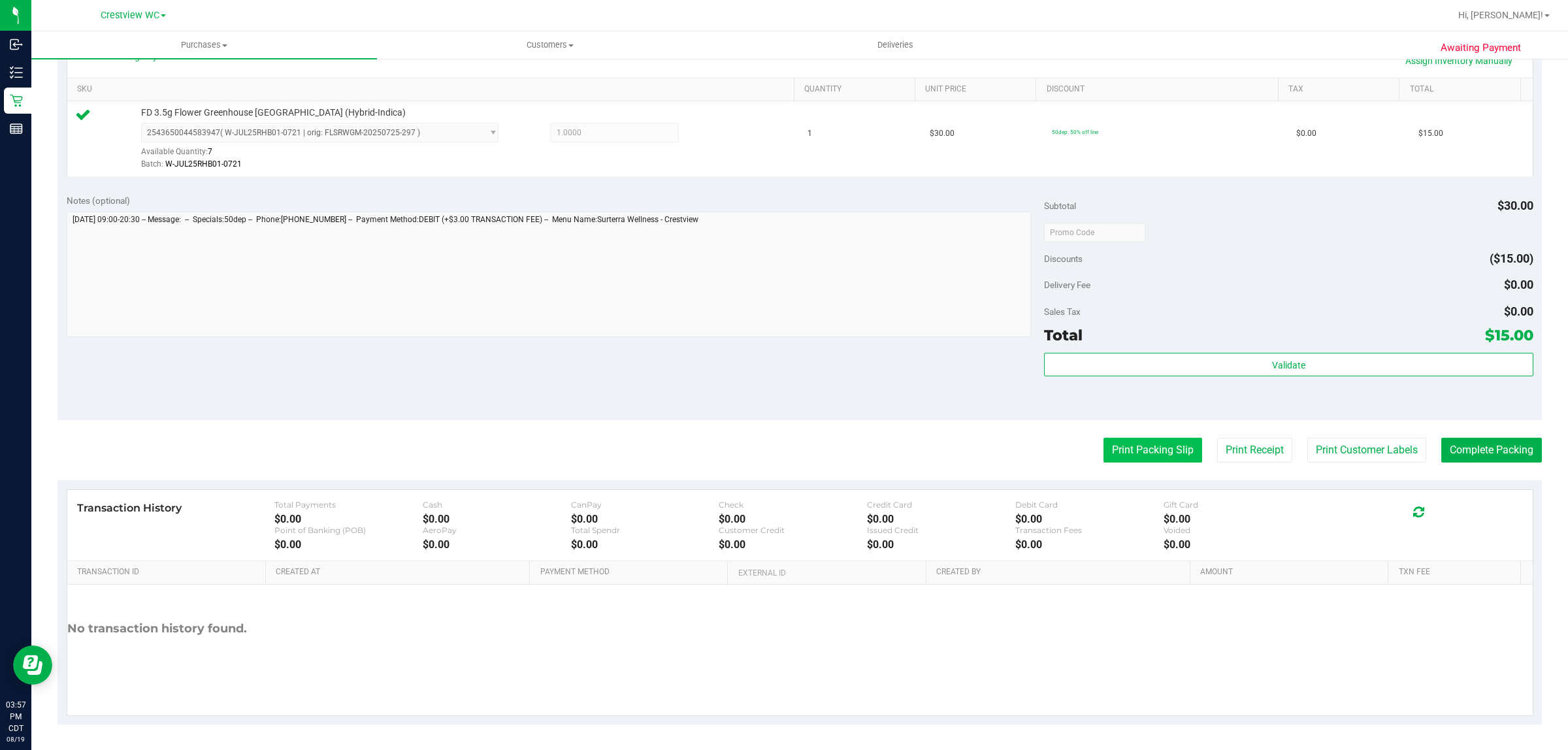
click at [781, 448] on button "Print Packing Slip" at bounding box center [1153, 450] width 99 height 25
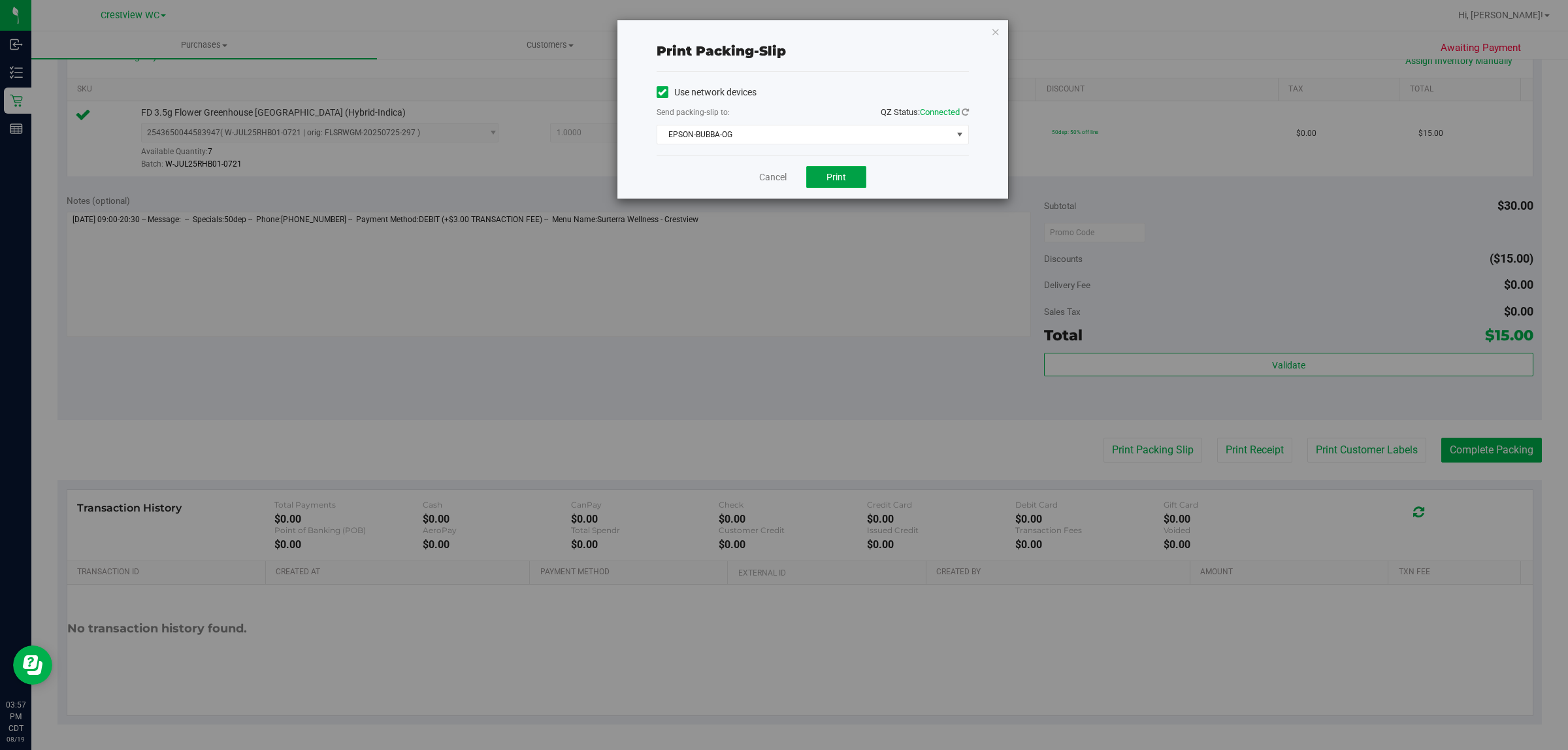
click at [781, 185] on button "Print" at bounding box center [837, 177] width 60 height 22
click at [765, 184] on link "Cancel" at bounding box center [772, 177] width 28 height 14
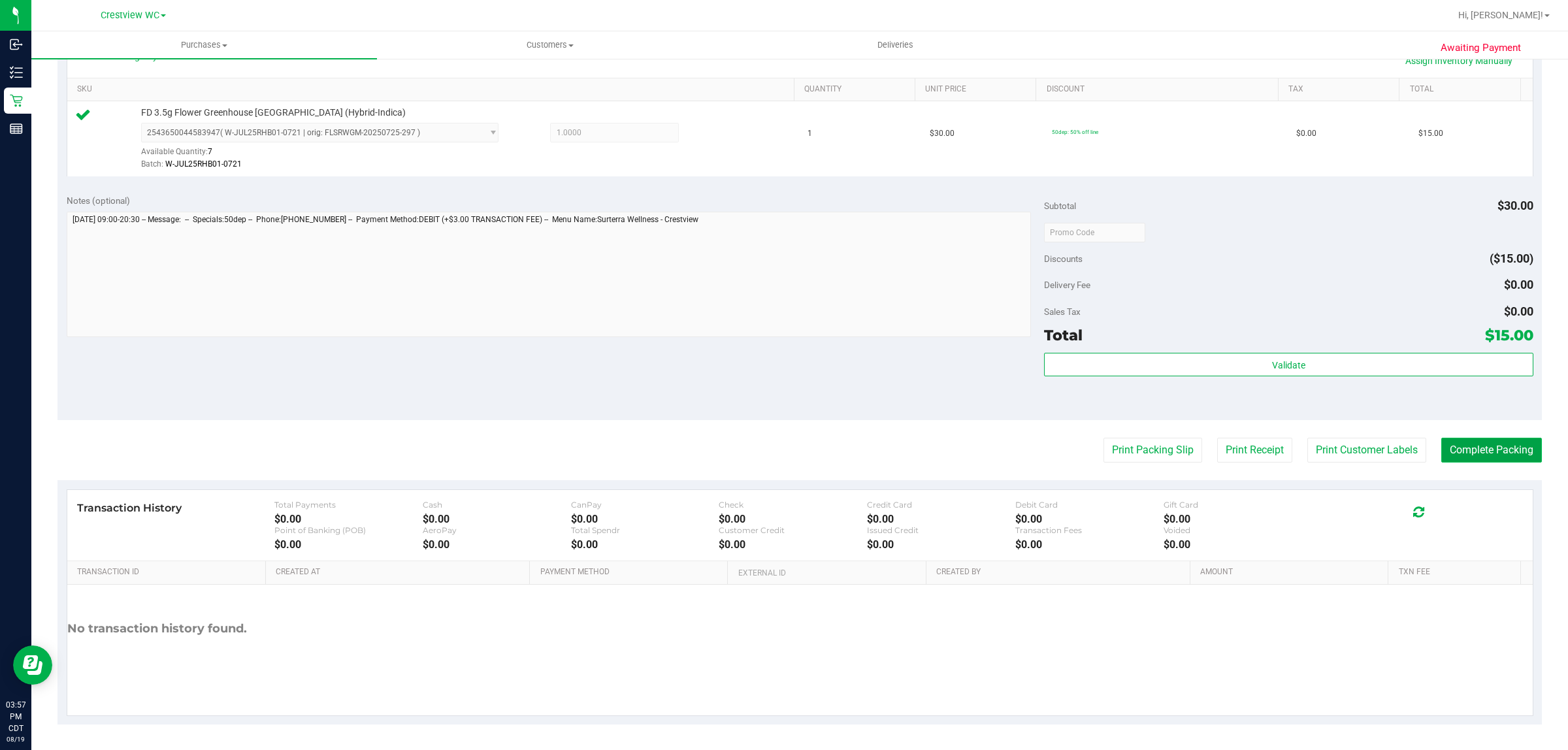
click at [781, 454] on button "Complete Packing" at bounding box center [1492, 450] width 101 height 25
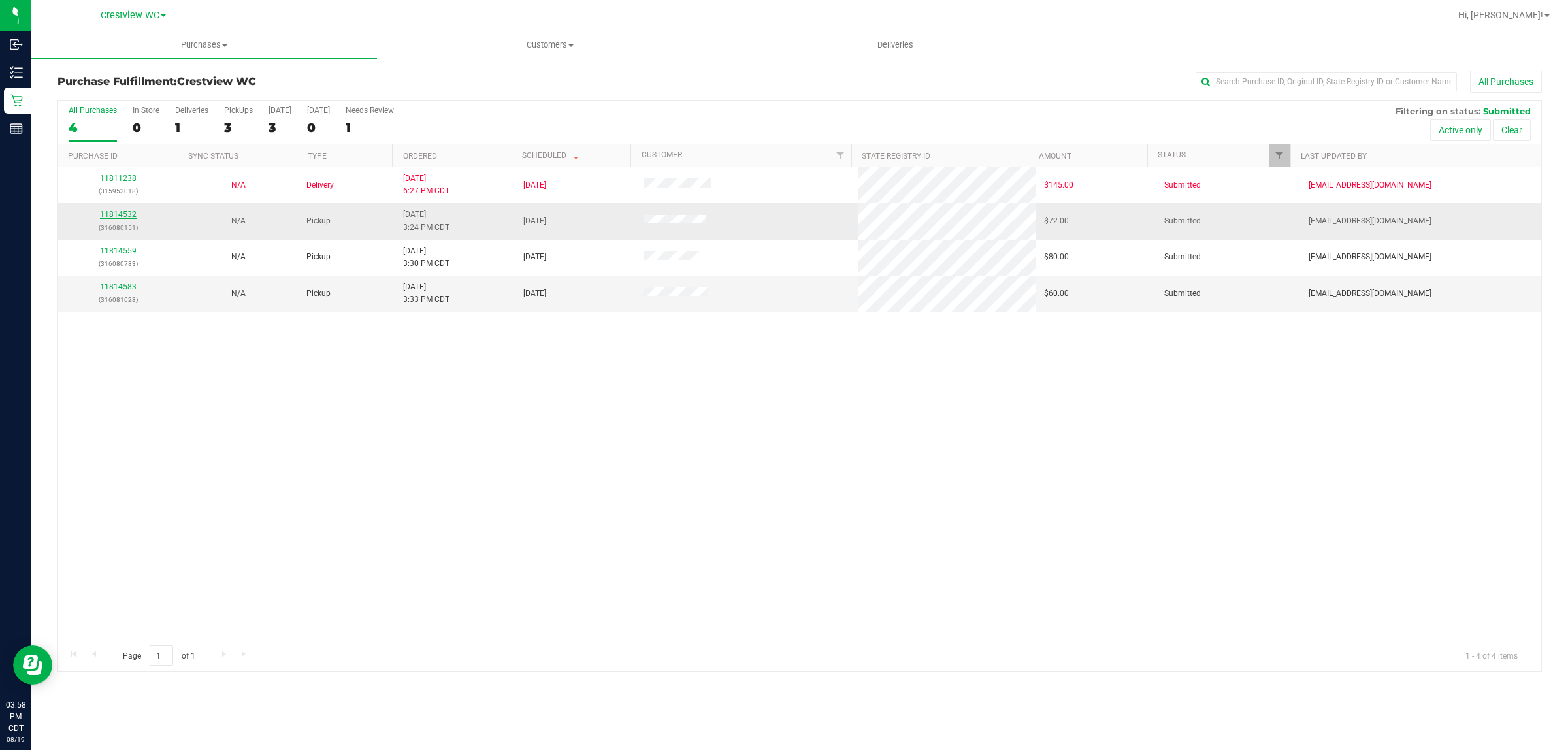
click at [118, 214] on link "11814532" at bounding box center [118, 215] width 37 height 10
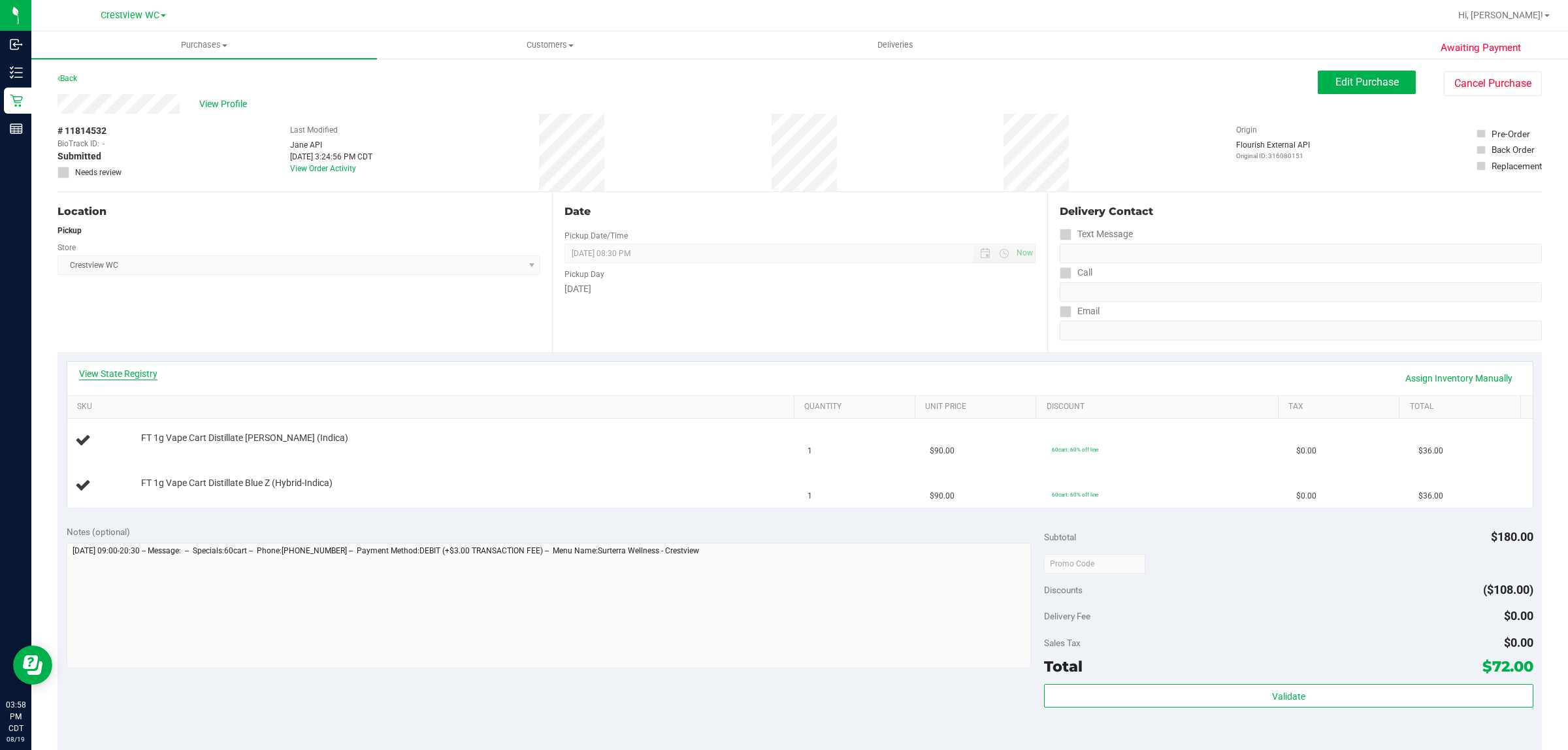
click at [134, 368] on link "View State Registry" at bounding box center [118, 373] width 79 height 13
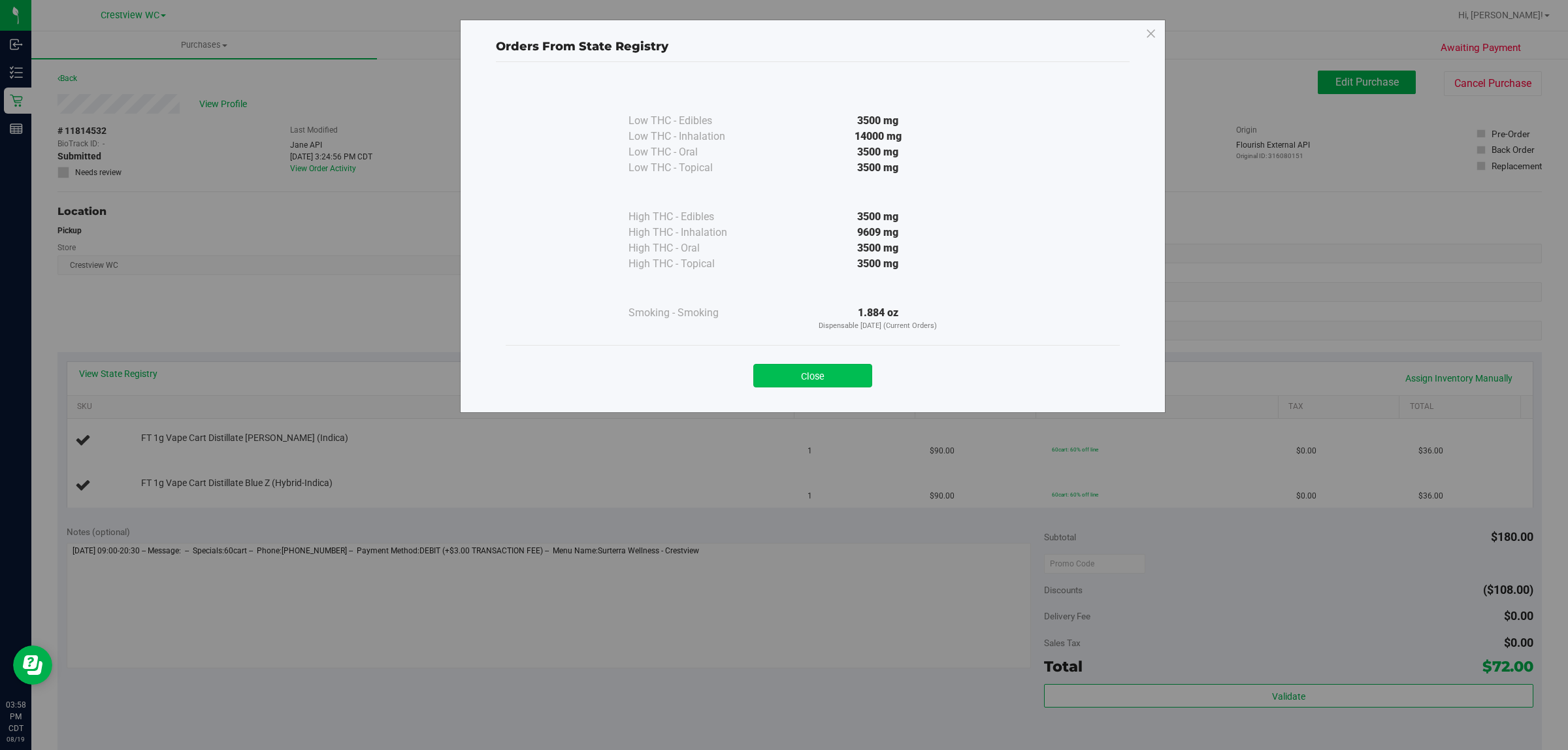
click at [781, 381] on button "Close" at bounding box center [813, 376] width 119 height 24
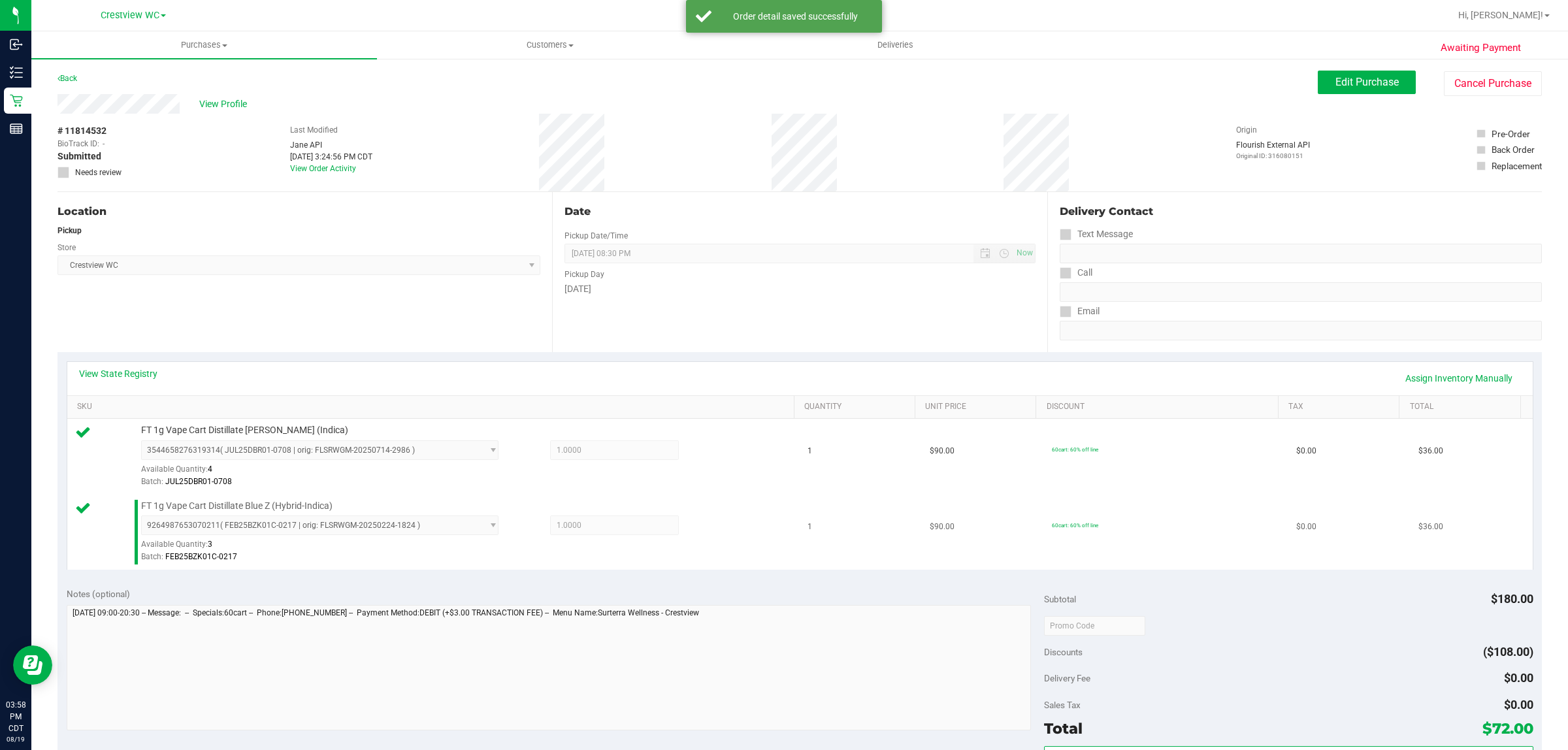
scroll to position [393, 0]
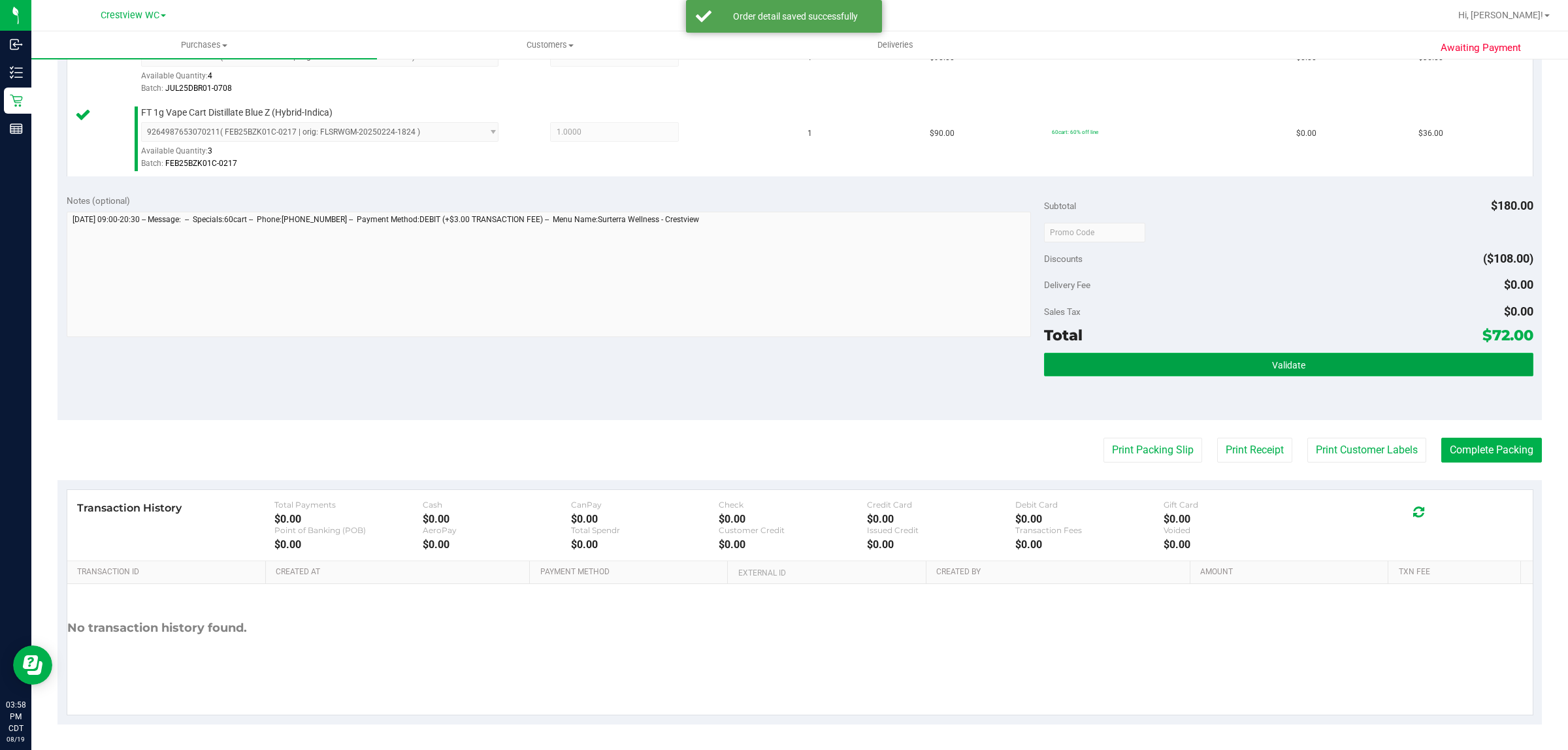
click at [781, 361] on button "Validate" at bounding box center [1288, 365] width 489 height 24
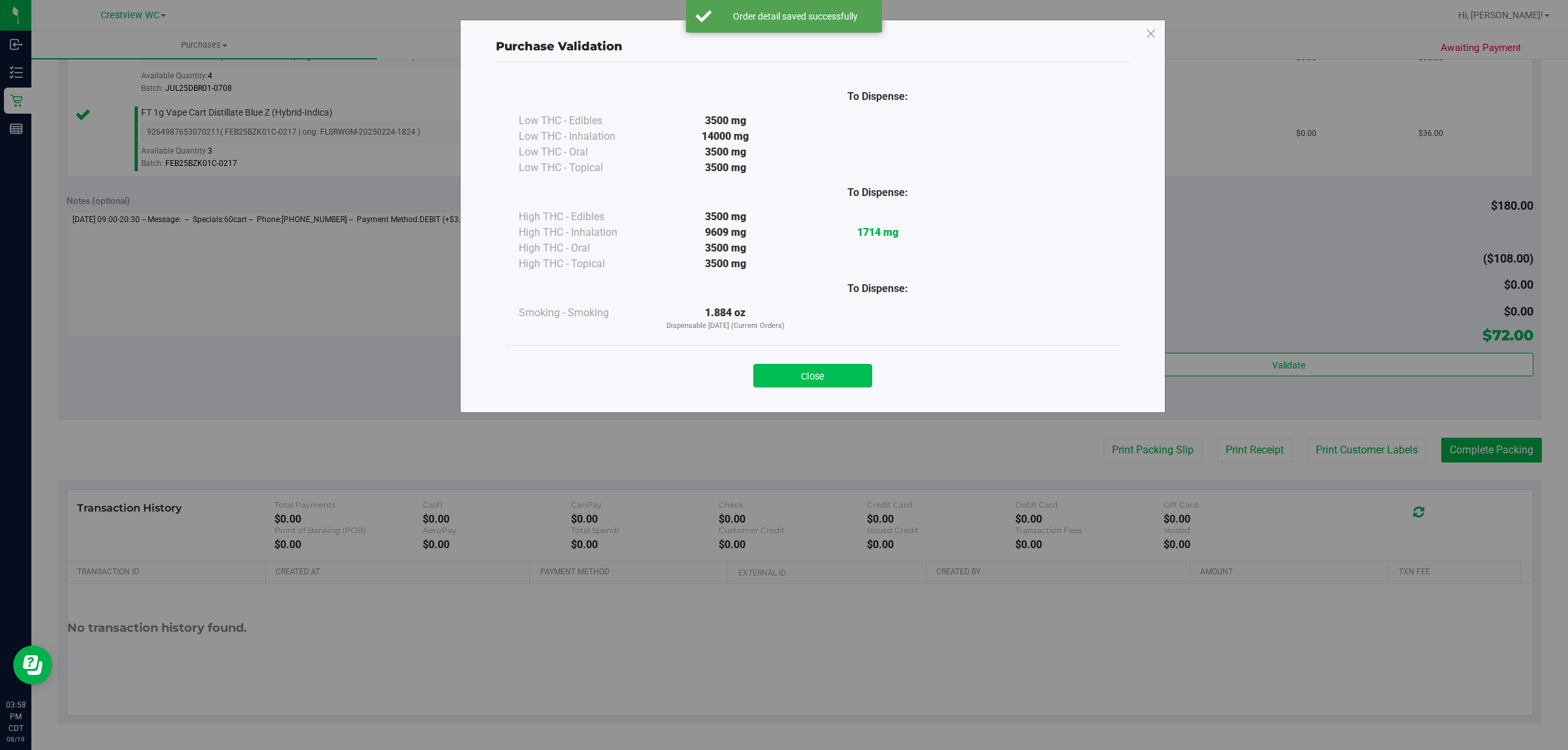
click at [781, 376] on button "Close" at bounding box center [813, 376] width 119 height 24
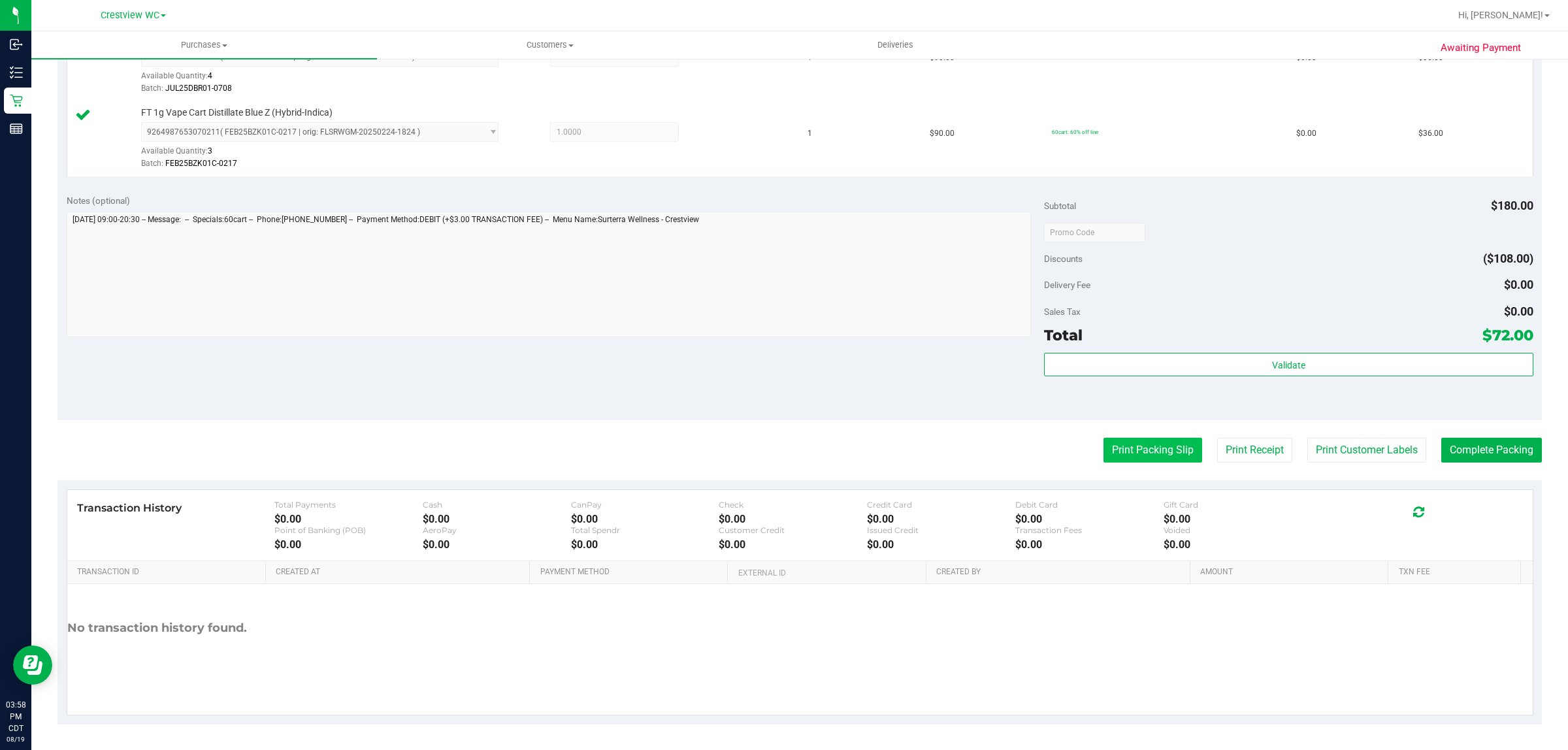
click at [781, 446] on button "Print Packing Slip" at bounding box center [1153, 450] width 99 height 25
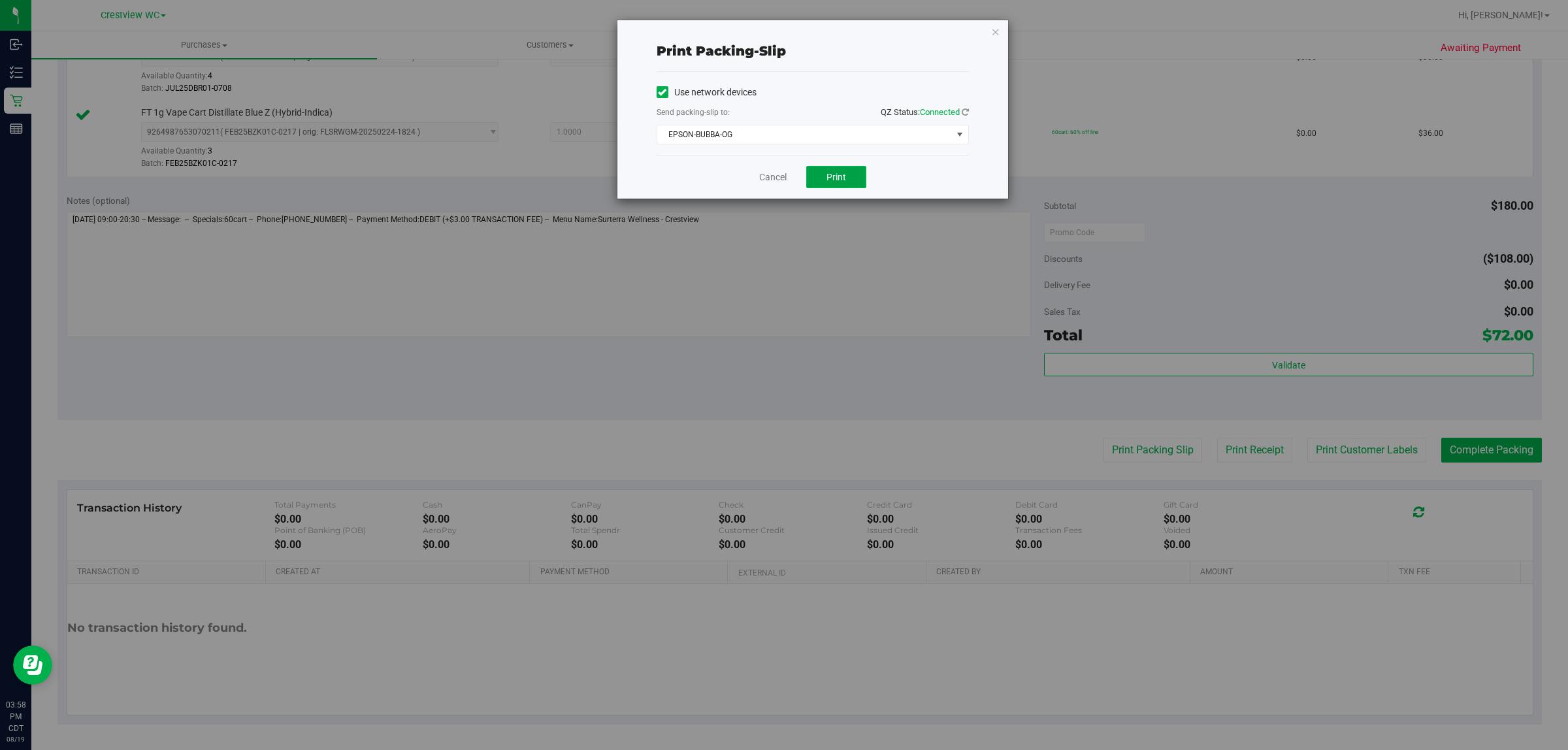
drag, startPoint x: 857, startPoint y: 184, endPoint x: 804, endPoint y: 281, distance: 110.5
click at [781, 185] on button "Print" at bounding box center [837, 177] width 60 height 22
click at [765, 175] on link "Cancel" at bounding box center [772, 177] width 28 height 14
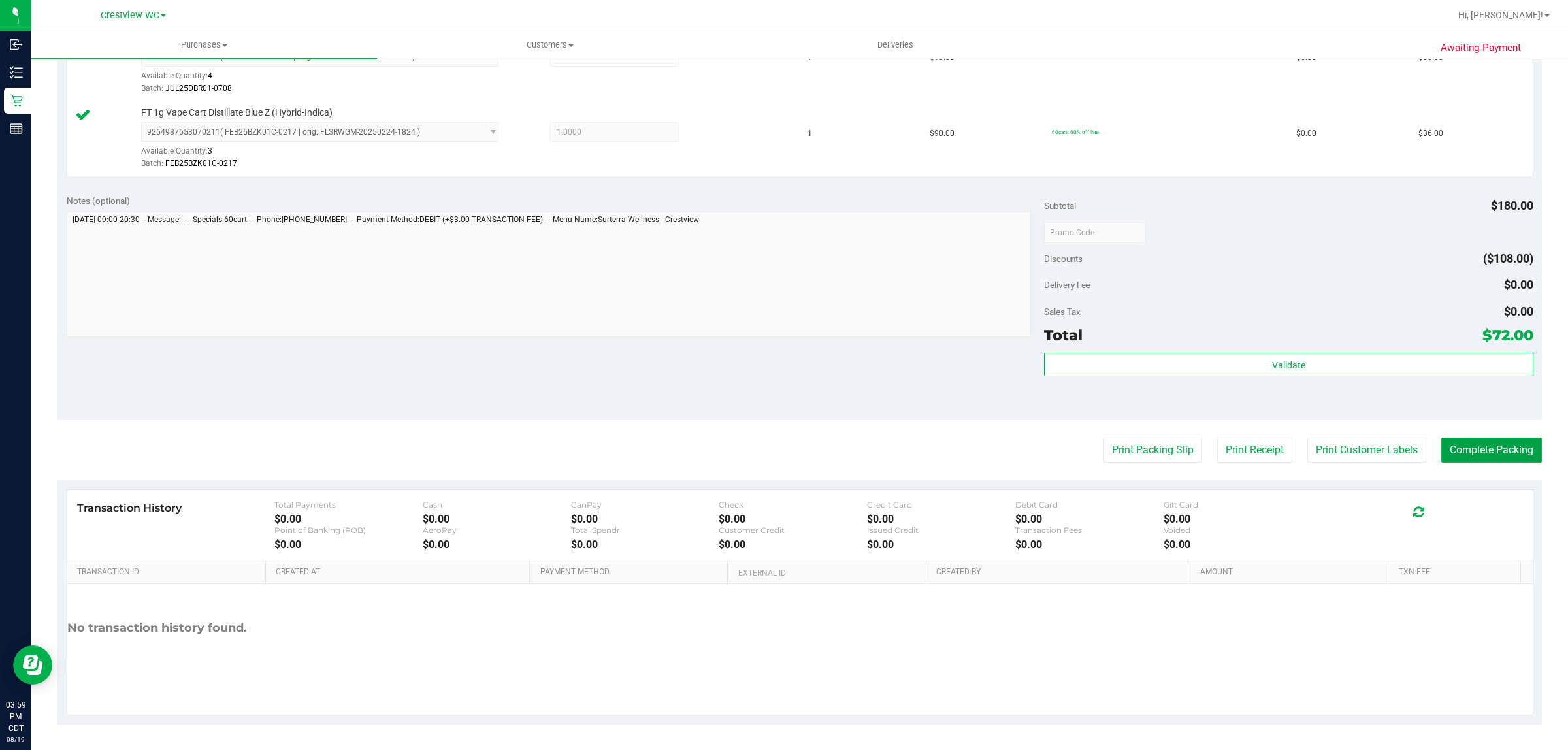
click at [781, 445] on button "Complete Packing" at bounding box center [1492, 450] width 101 height 25
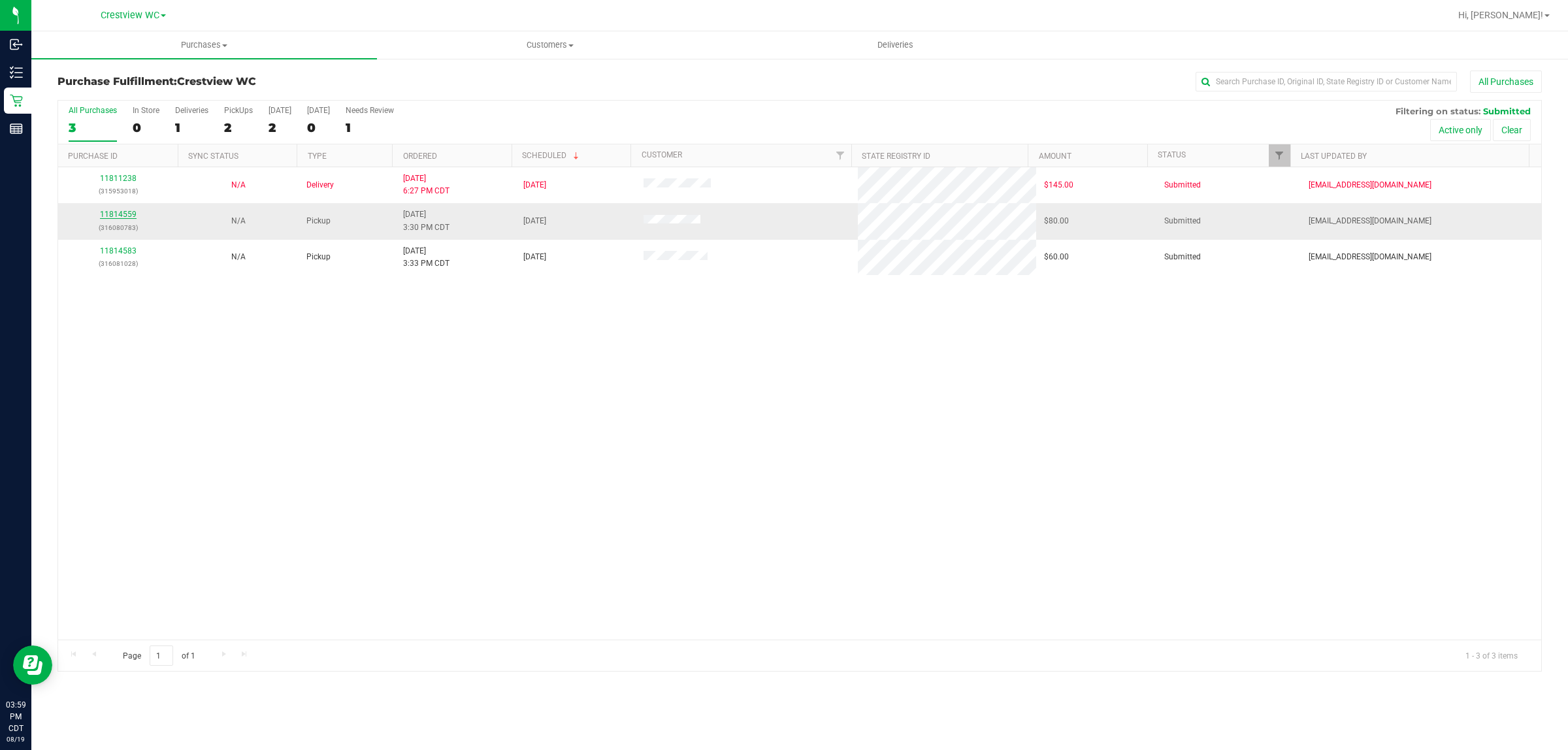
click at [113, 217] on link "11814559" at bounding box center [118, 215] width 37 height 10
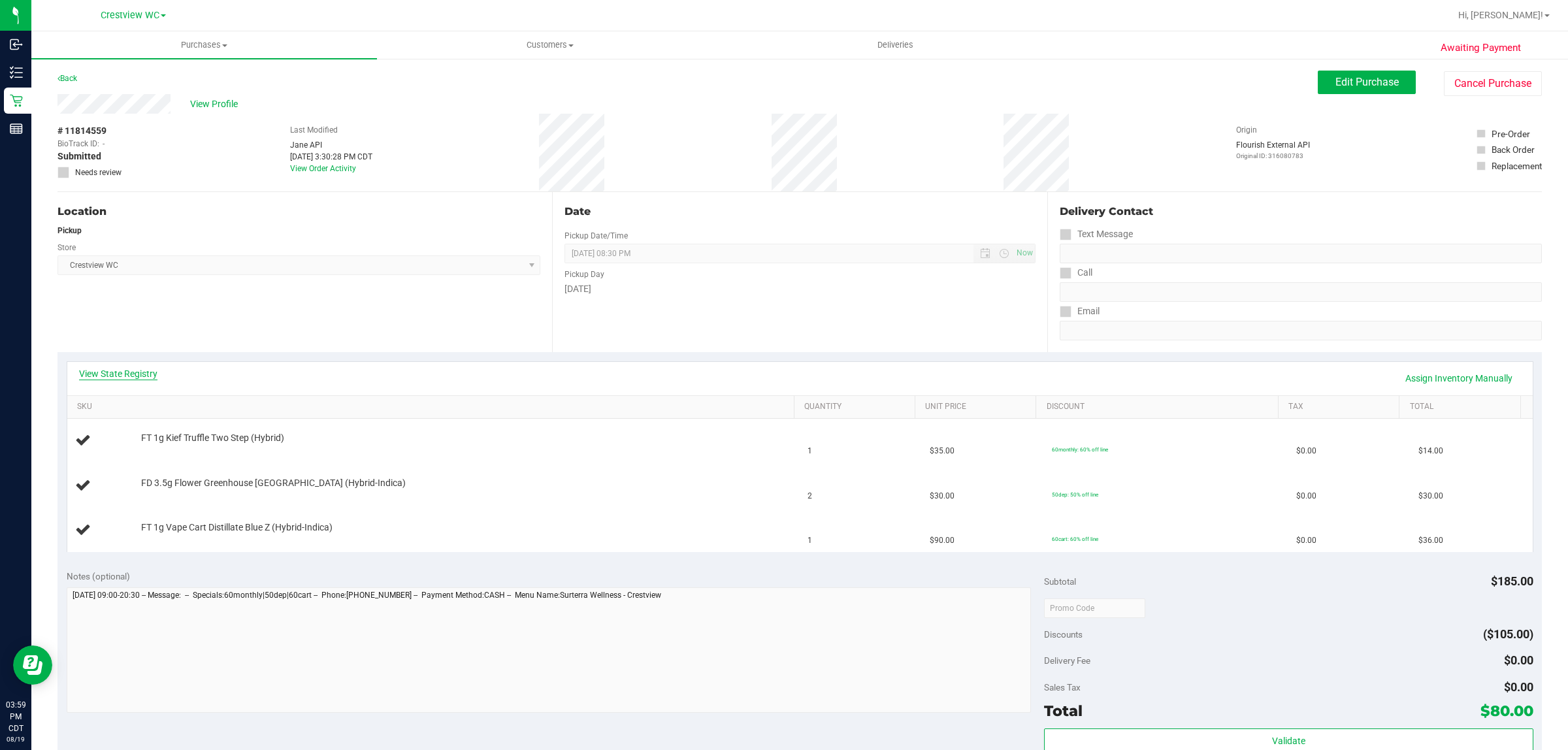
click at [113, 373] on link "View State Registry" at bounding box center [118, 373] width 79 height 13
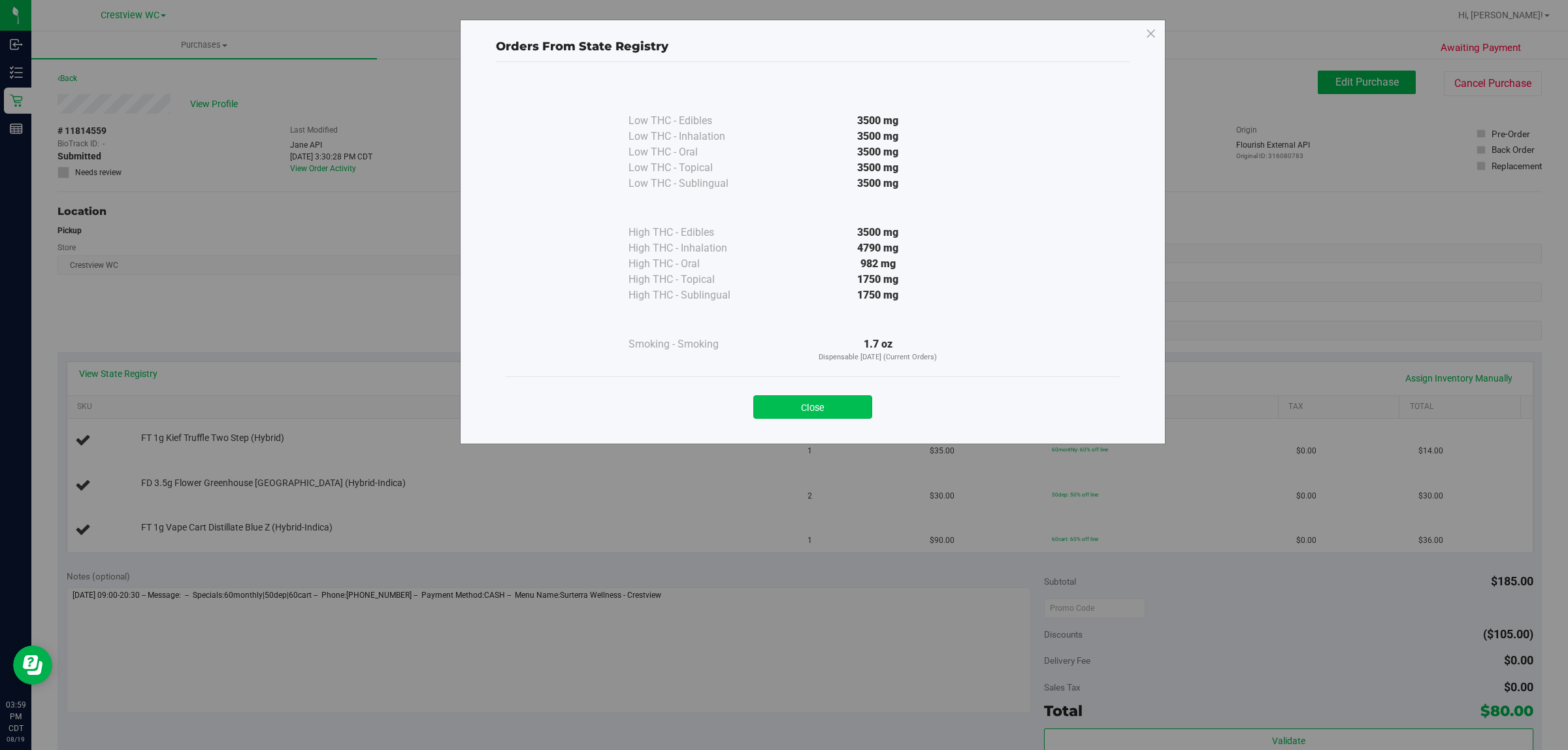
click at [781, 408] on button "Close" at bounding box center [813, 407] width 119 height 24
